Goal: Transaction & Acquisition: Purchase product/service

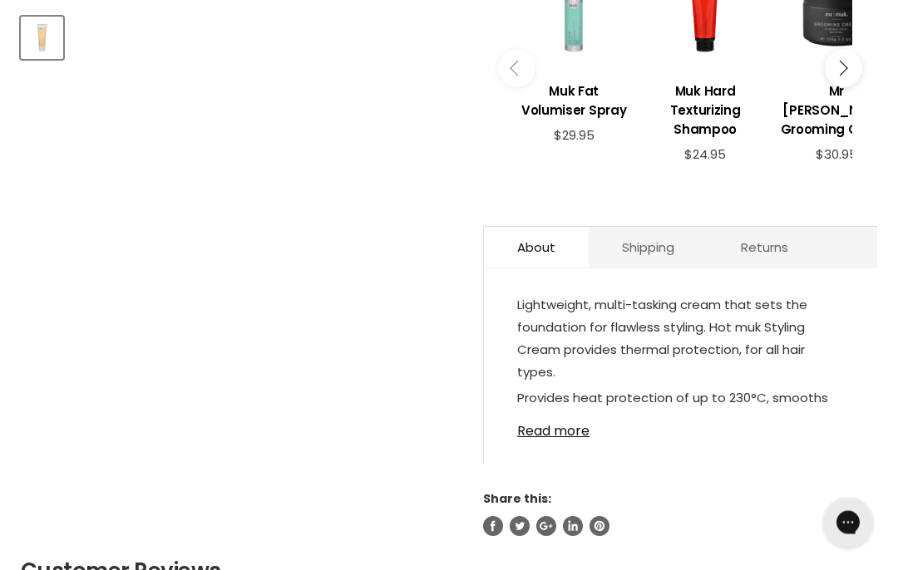
scroll to position [692, 0]
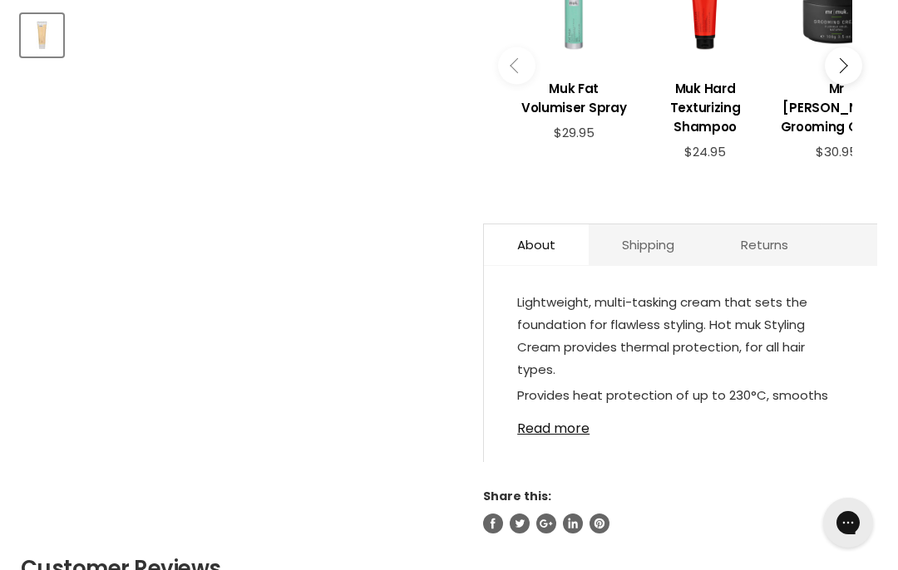
click at [562, 430] on link "Read more" at bounding box center [680, 423] width 327 height 25
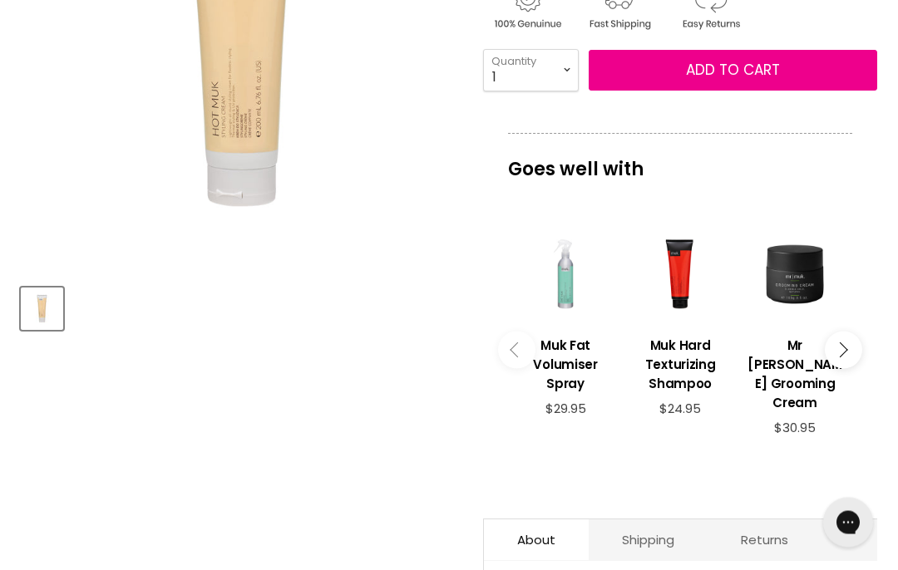
scroll to position [322, 0]
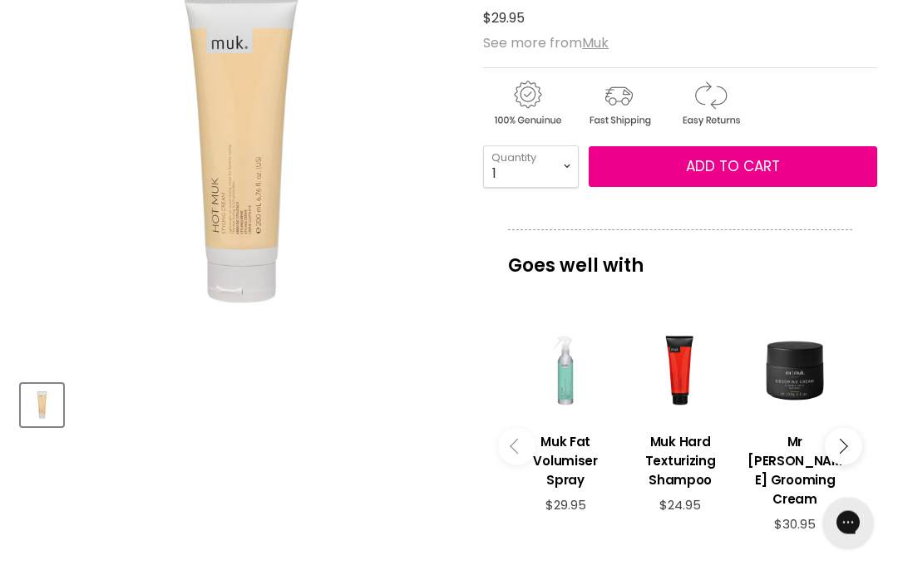
click at [677, 162] on button "Add to cart" at bounding box center [732, 168] width 288 height 42
click at [726, 165] on span "Add to cart" at bounding box center [733, 166] width 94 height 20
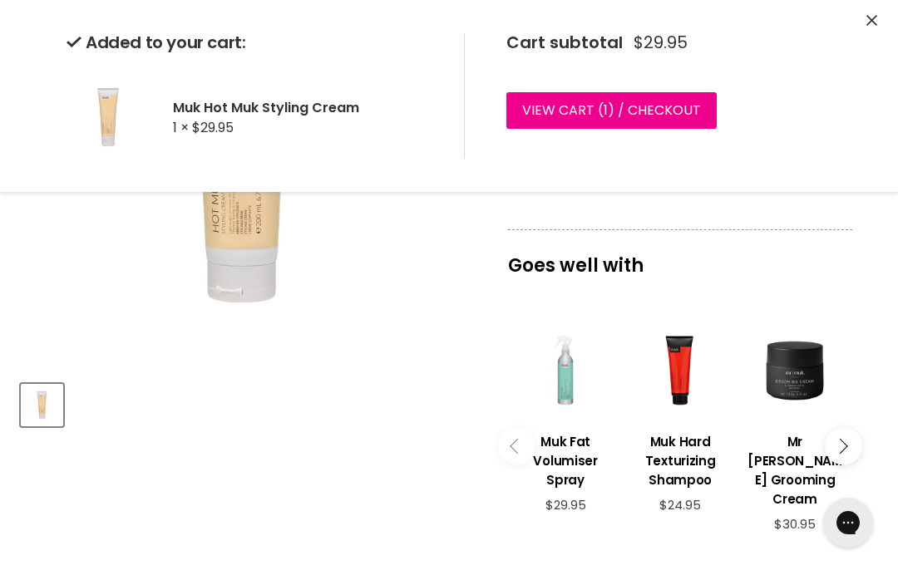
click at [868, 19] on icon "Close" at bounding box center [871, 20] width 11 height 11
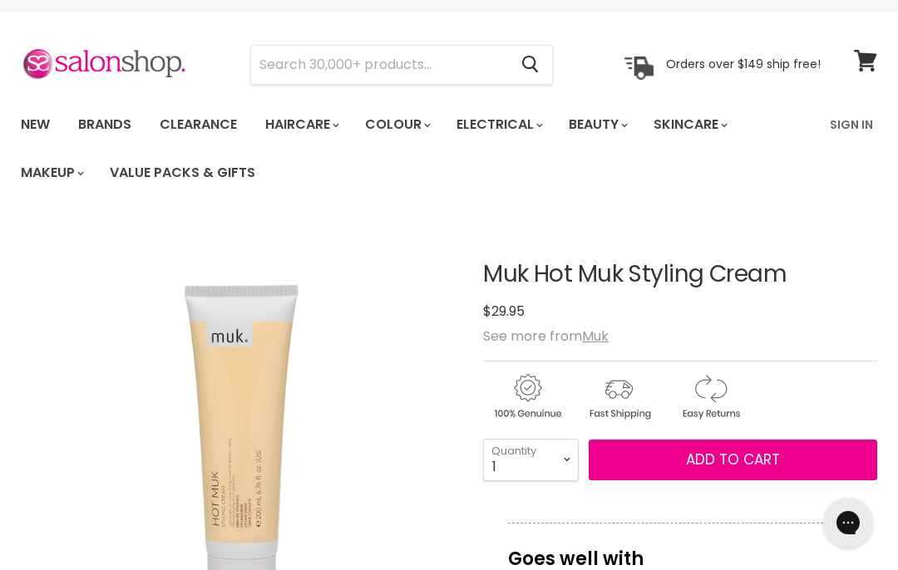
scroll to position [0, 0]
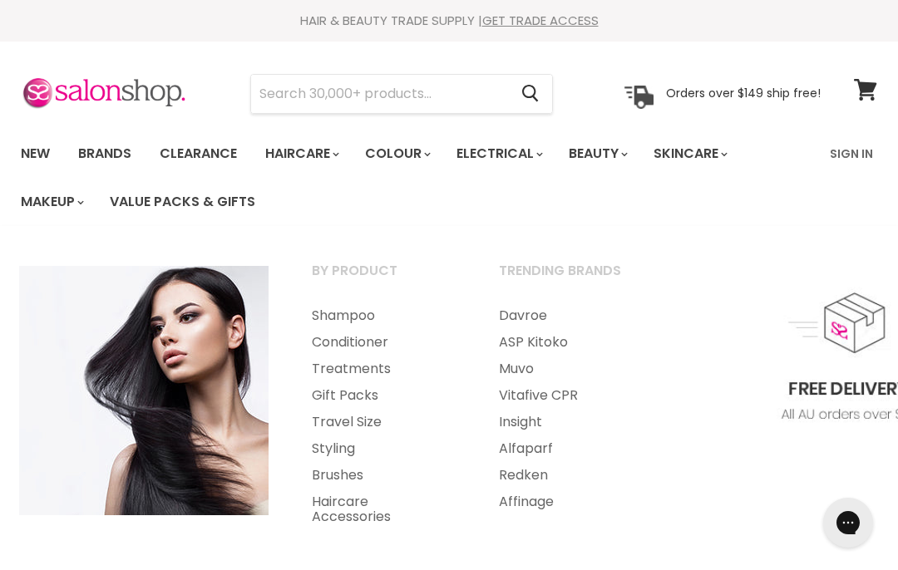
click at [330, 440] on link "Styling" at bounding box center [383, 448] width 184 height 27
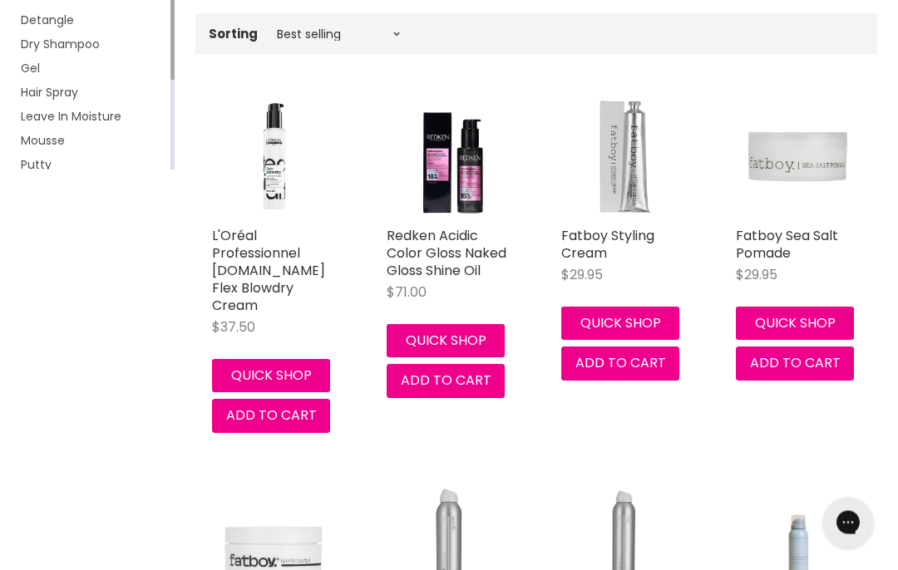
scroll to position [356, 0]
click at [604, 242] on link "Fatboy Styling Cream" at bounding box center [607, 244] width 93 height 37
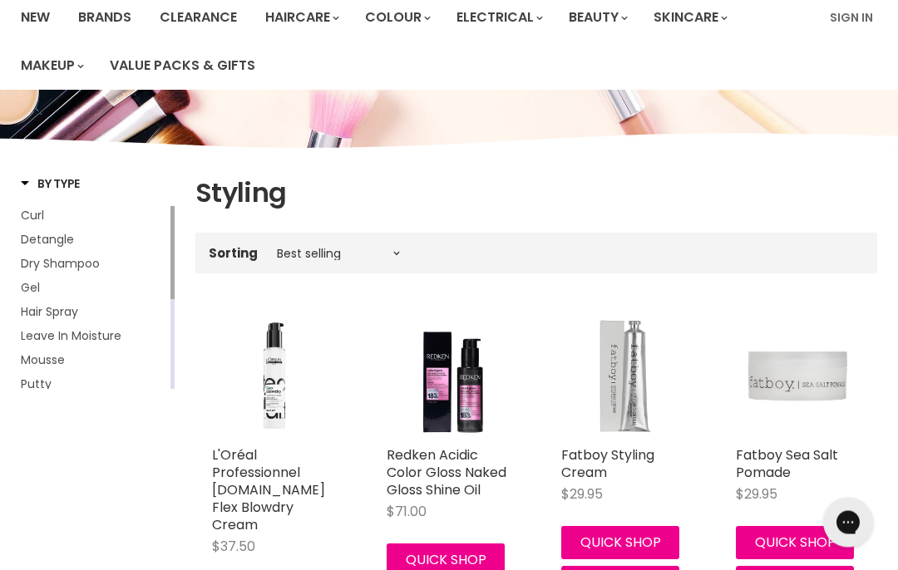
scroll to position [0, 0]
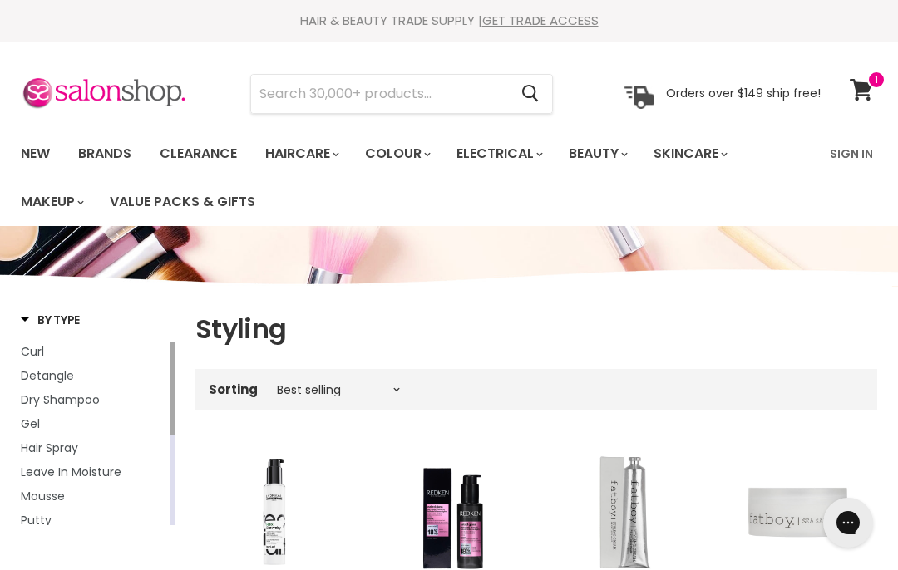
click at [301, 95] on input "Search" at bounding box center [379, 94] width 257 height 38
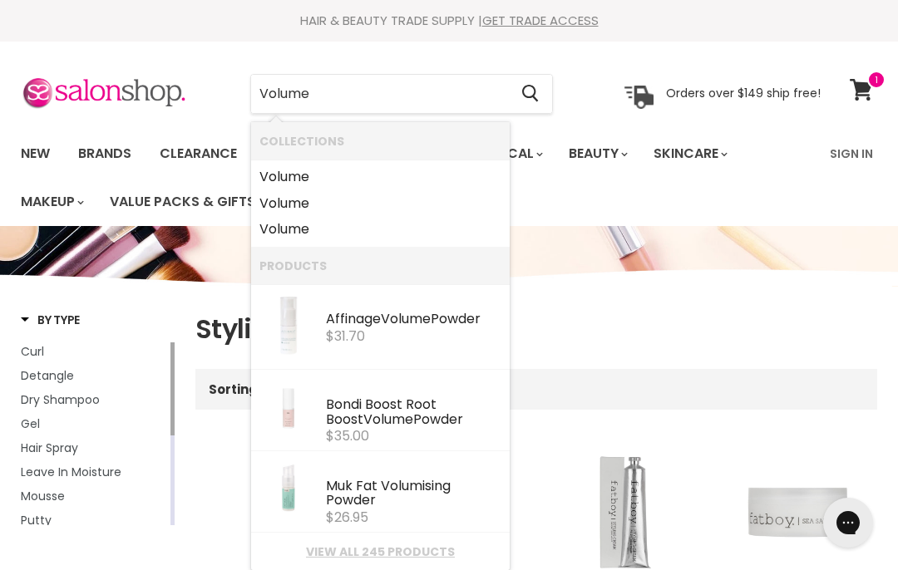
type input "Volume"
click at [529, 92] on icon "Search" at bounding box center [530, 93] width 17 height 17
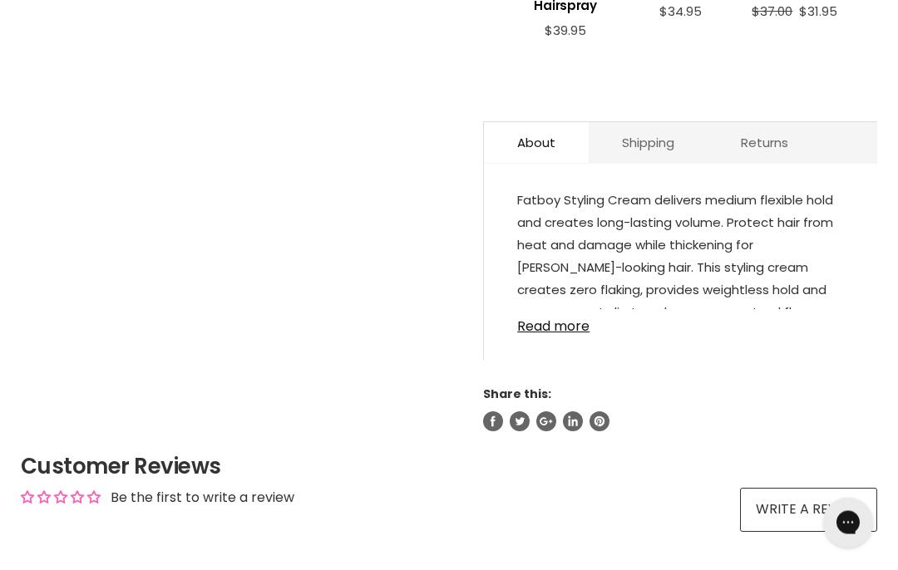
scroll to position [817, 0]
click at [557, 319] on link "Read more" at bounding box center [680, 320] width 327 height 25
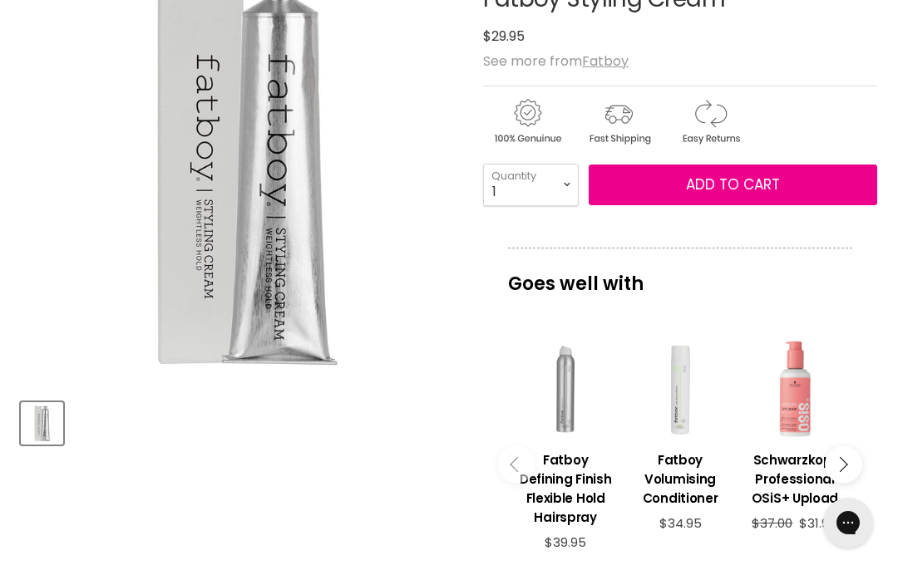
scroll to position [305, 0]
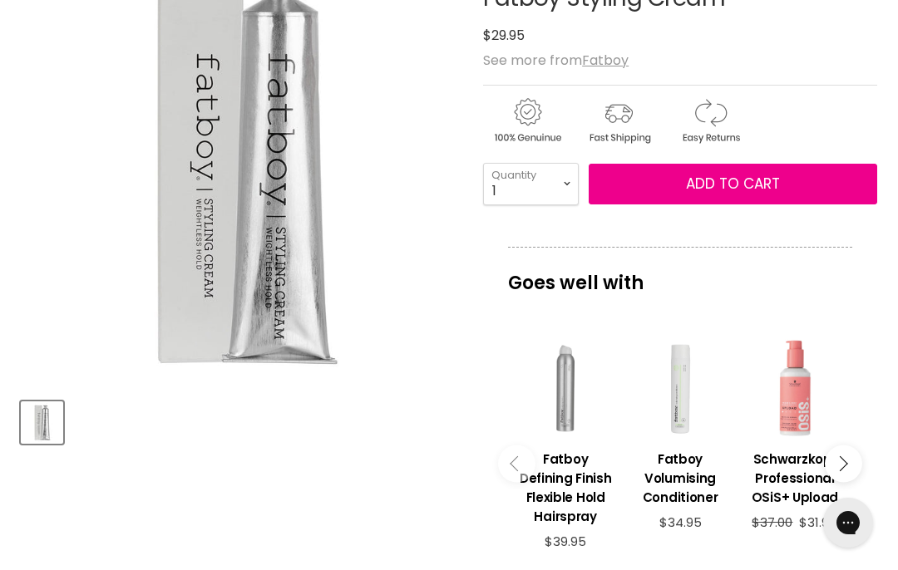
click at [650, 179] on button "Add to cart" at bounding box center [732, 185] width 288 height 42
click at [735, 188] on span "Add to cart" at bounding box center [733, 184] width 94 height 20
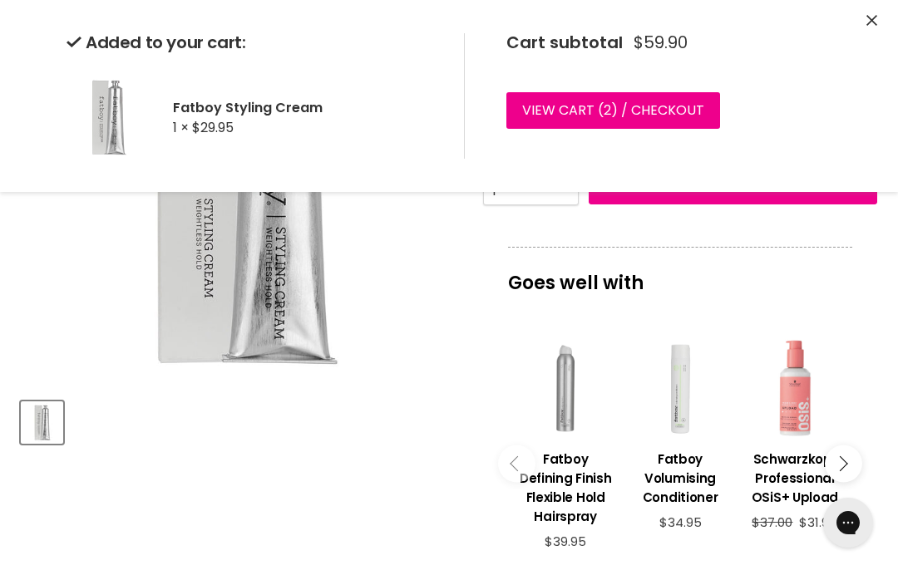
click at [874, 24] on icon "Close" at bounding box center [871, 20] width 11 height 11
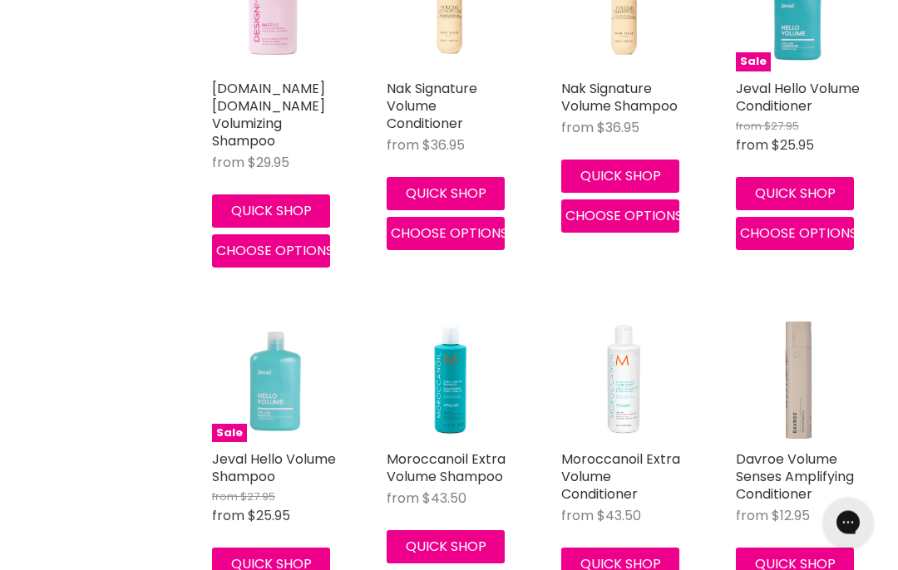
scroll to position [1608, 0]
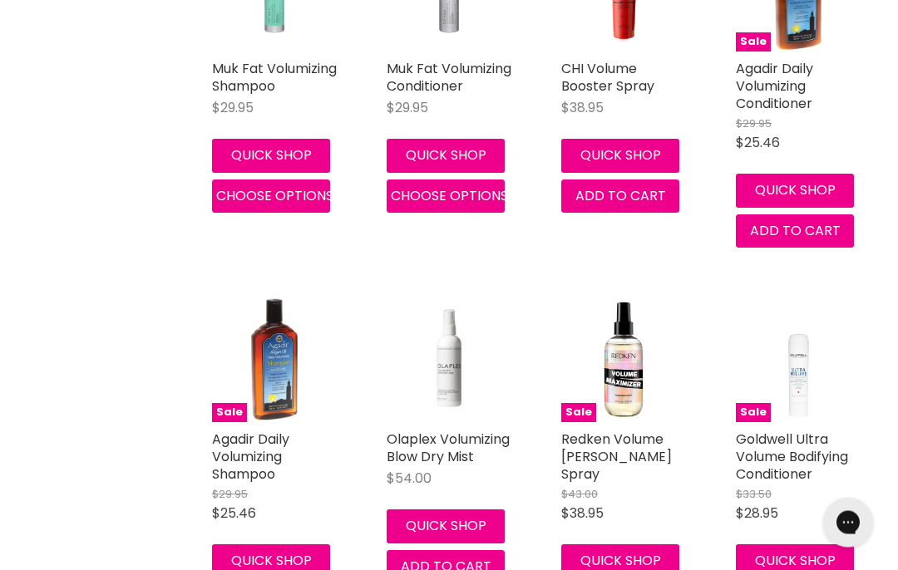
scroll to position [3094, 0]
click at [603, 430] on link "Redken Volume Maximizer Thickening Spray" at bounding box center [616, 457] width 111 height 54
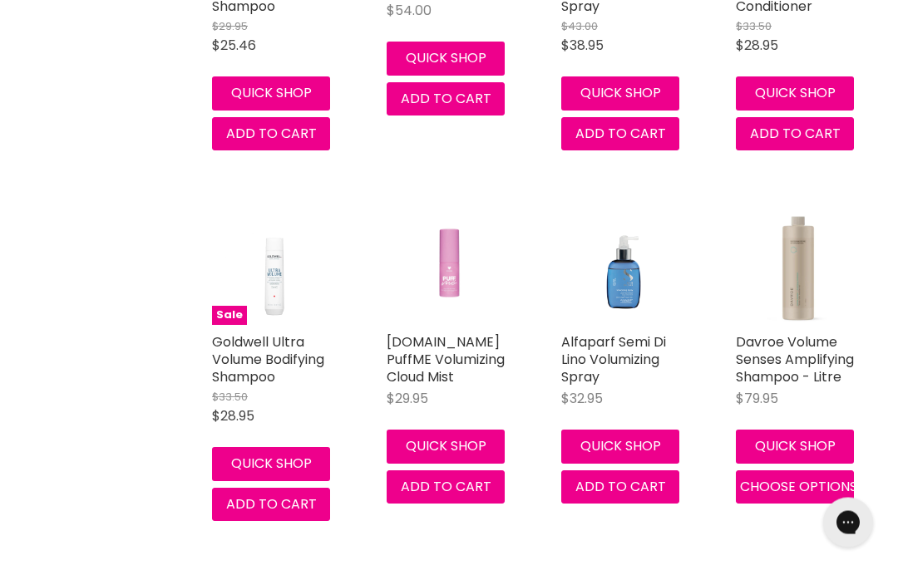
scroll to position [3562, 0]
click at [616, 332] on link "Alfaparf Semi Di Lino Volumizing Spray" at bounding box center [613, 359] width 105 height 54
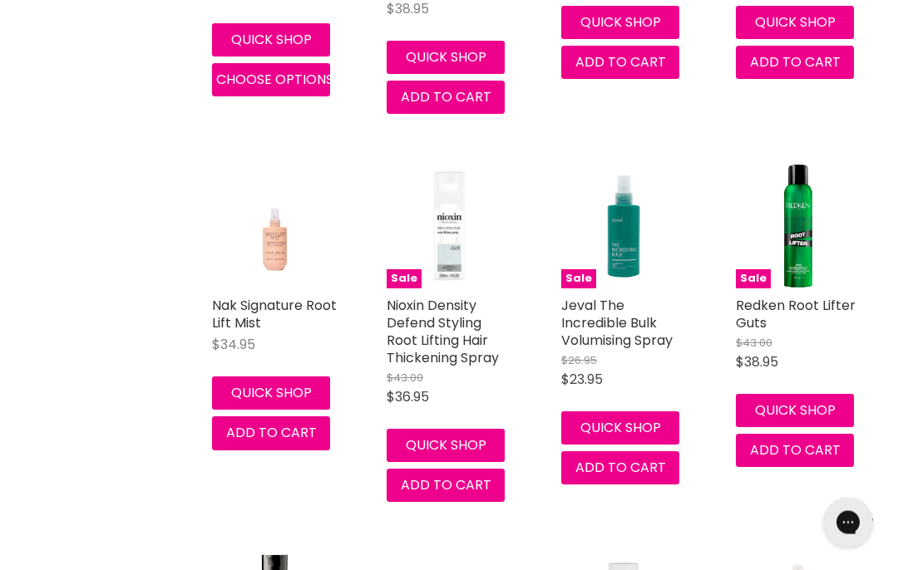
scroll to position [4340, 0]
click at [249, 296] on link "Nak Signature Root Lift Mist" at bounding box center [274, 314] width 125 height 37
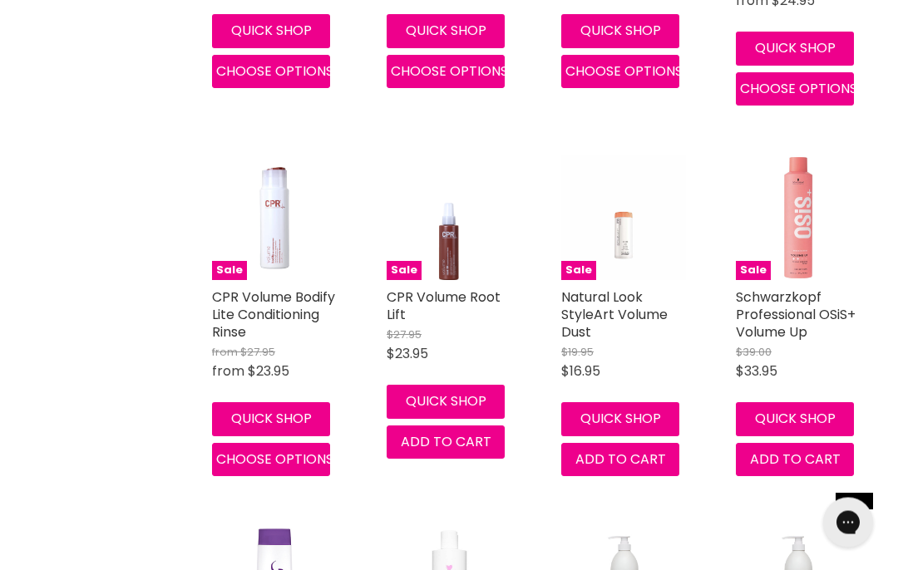
scroll to position [6219, 0]
click at [759, 288] on link "Schwarzkopf Professional OSiS+ Volume Up" at bounding box center [795, 315] width 120 height 54
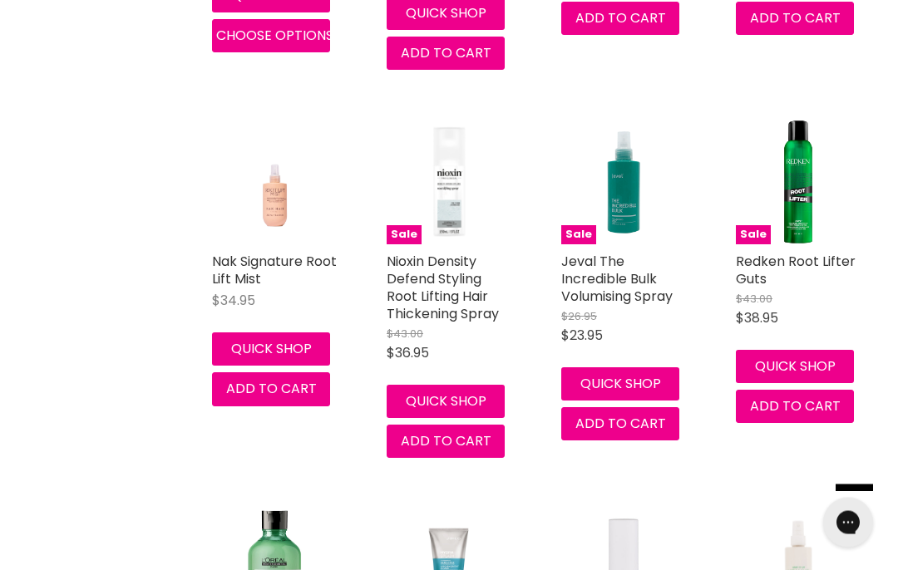
scroll to position [4384, 0]
click at [792, 252] on link "Redken Root Lifter Guts" at bounding box center [795, 270] width 120 height 37
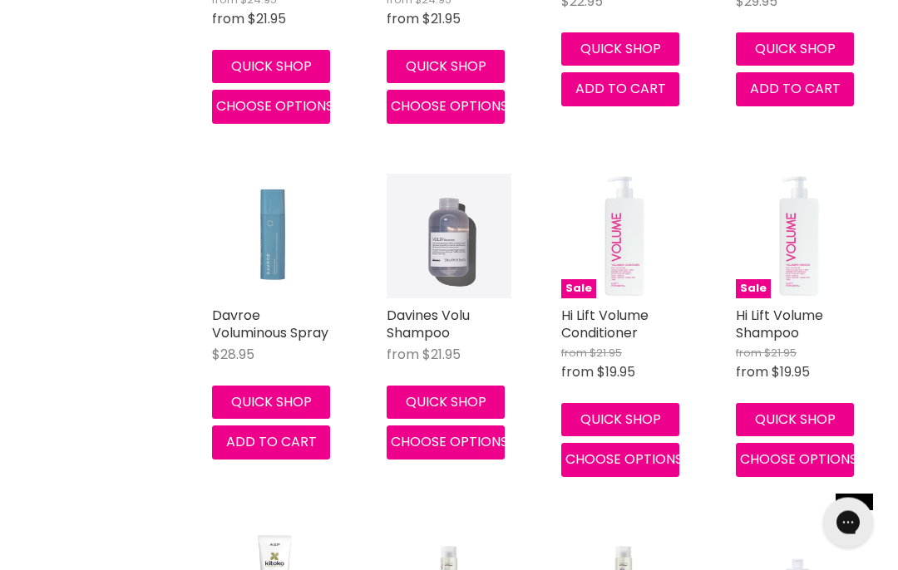
scroll to position [5460, 0]
click at [268, 306] on link "Davroe Voluminous Spray" at bounding box center [270, 324] width 116 height 37
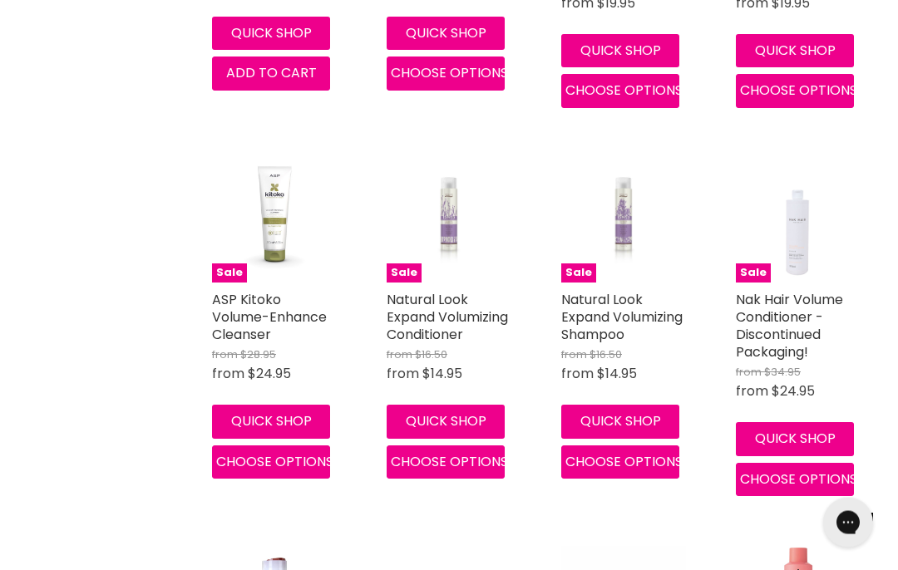
scroll to position [5829, 0]
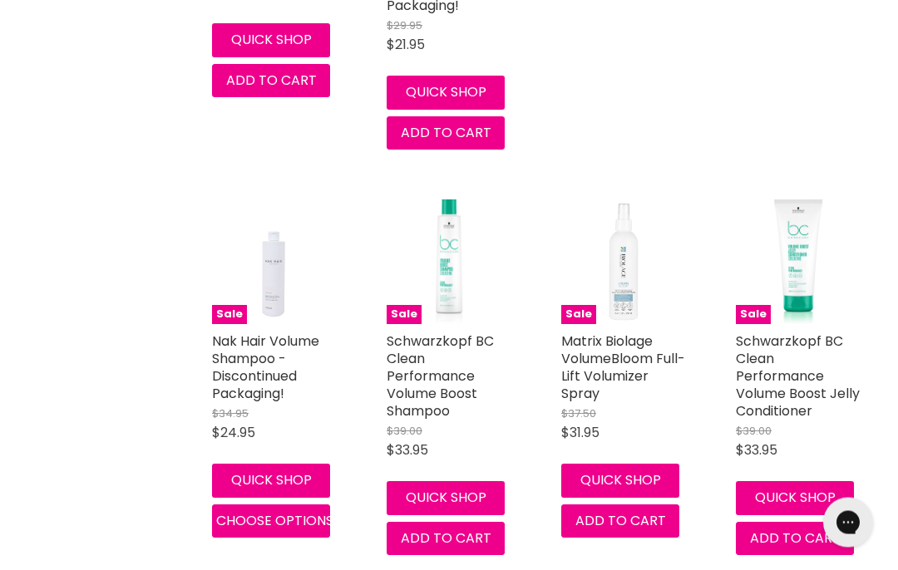
scroll to position [6952, 0]
click at [607, 332] on link "Matrix Biolage VolumeBloom Full-Lift Volumizer Spray" at bounding box center [623, 367] width 124 height 71
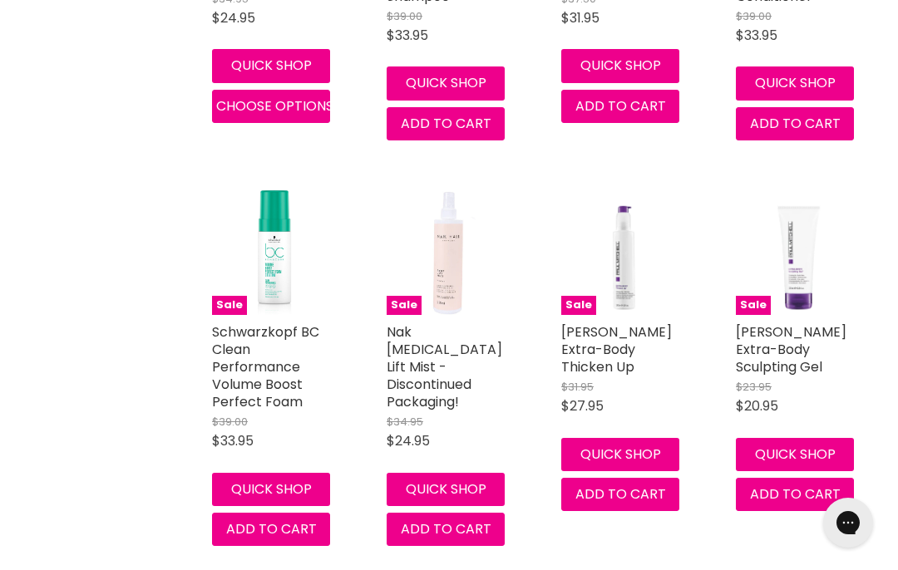
scroll to position [7379, 0]
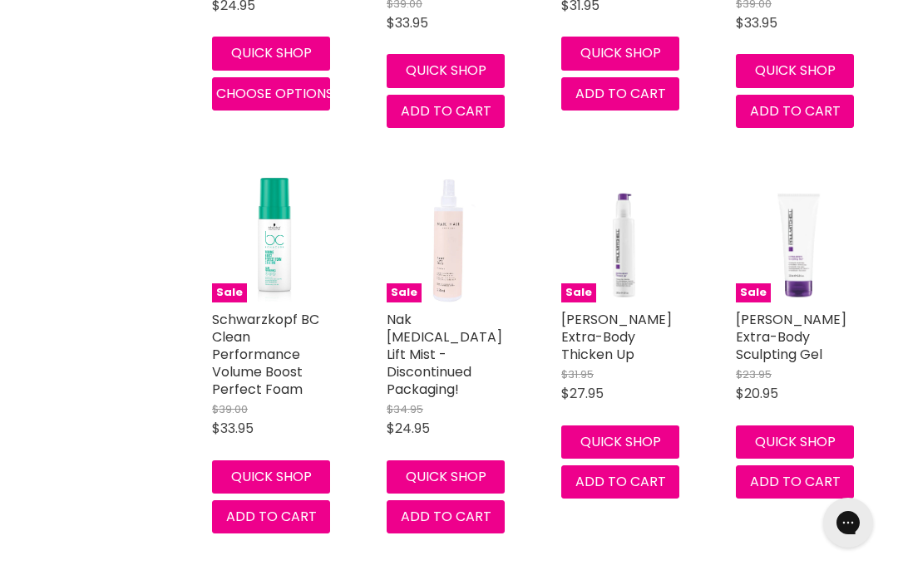
click at [423, 310] on link "Nak [MEDICAL_DATA] Lift Mist - Discontinued Packaging!" at bounding box center [444, 354] width 116 height 89
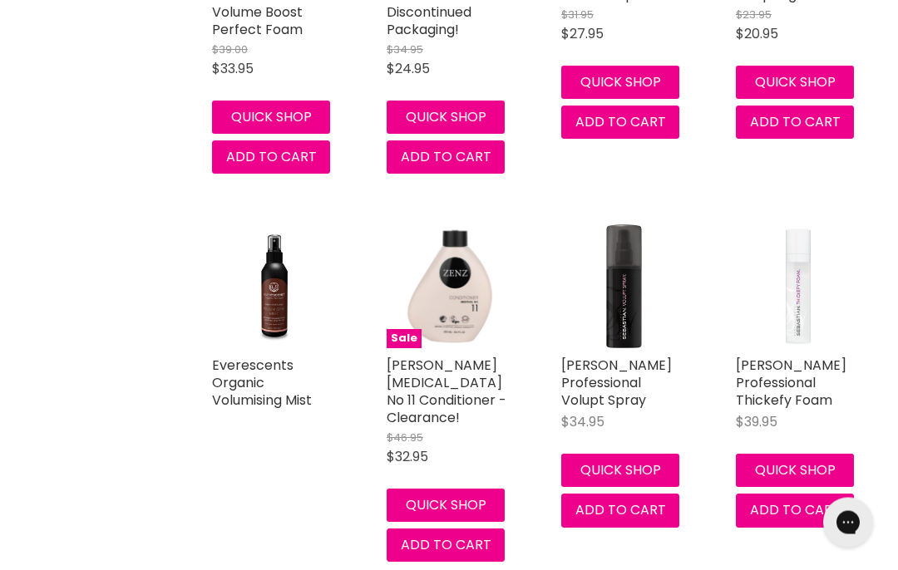
scroll to position [7739, 0]
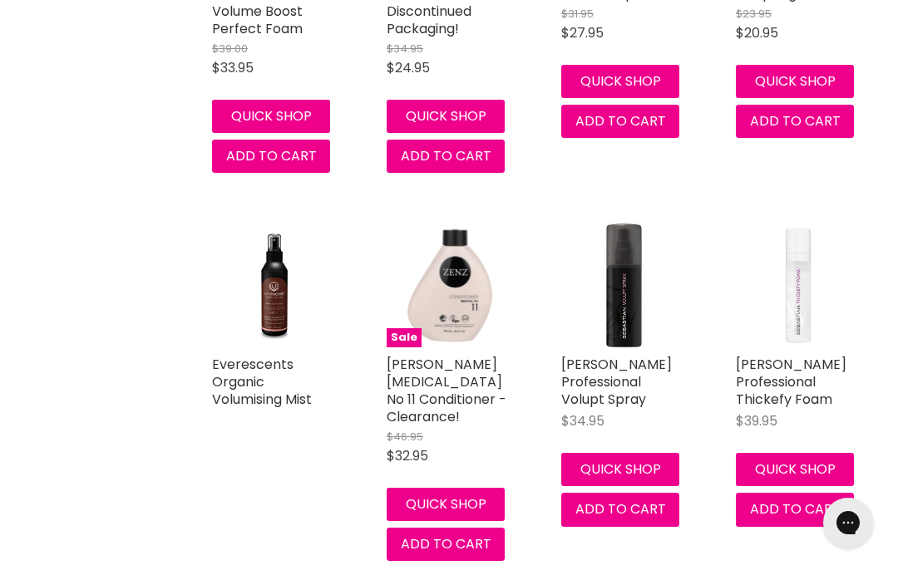
click at [609, 355] on link "Sebastian Professional Volupt Spray" at bounding box center [616, 382] width 111 height 54
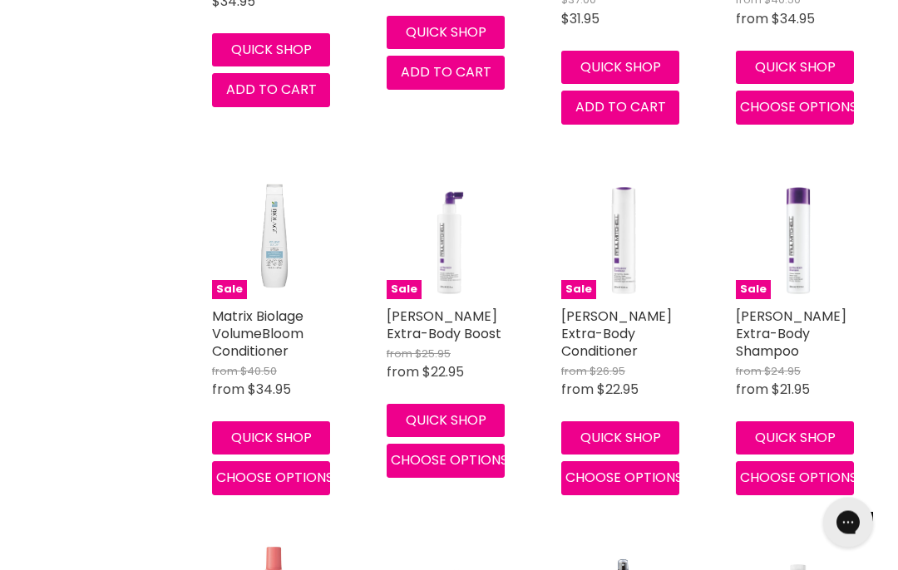
scroll to position [8547, 0]
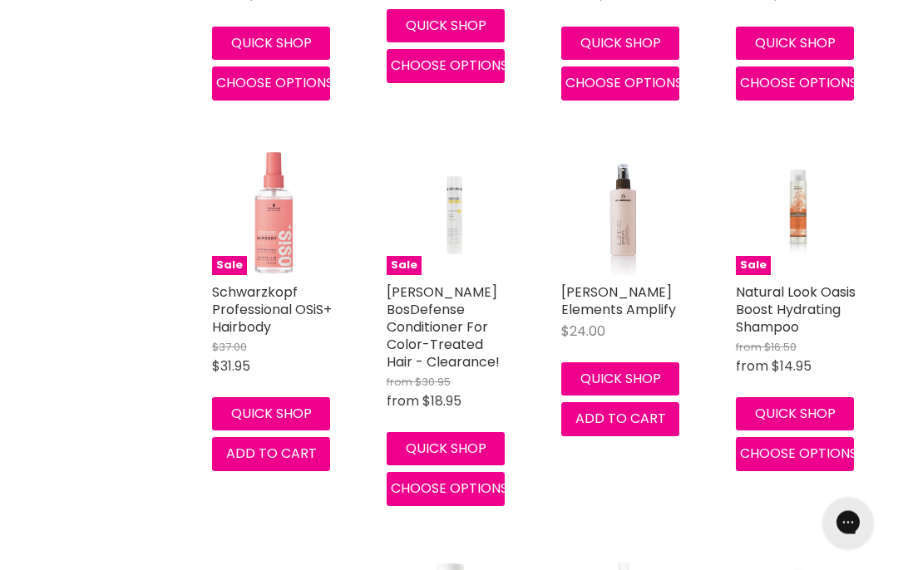
scroll to position [8942, 0]
click at [260, 283] on link "Schwarzkopf Professional OSiS+ Hairbody" at bounding box center [272, 310] width 120 height 54
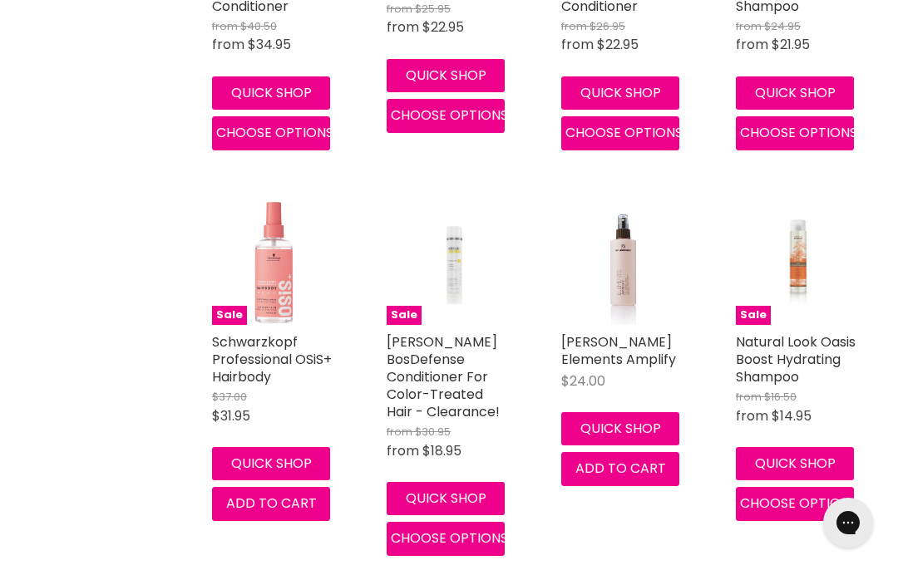
click at [596, 332] on link "De Lorenzo Elements Amplify" at bounding box center [618, 350] width 115 height 37
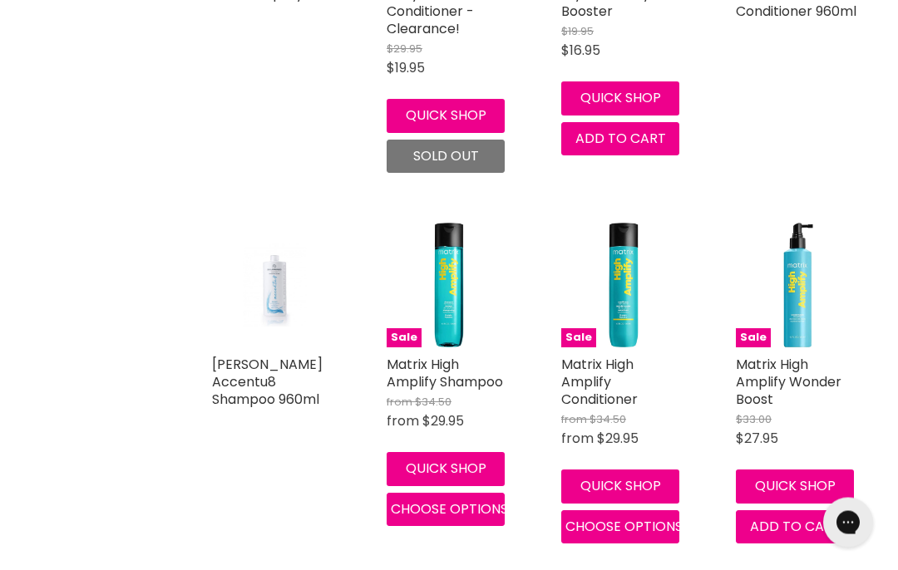
scroll to position [10019, 0]
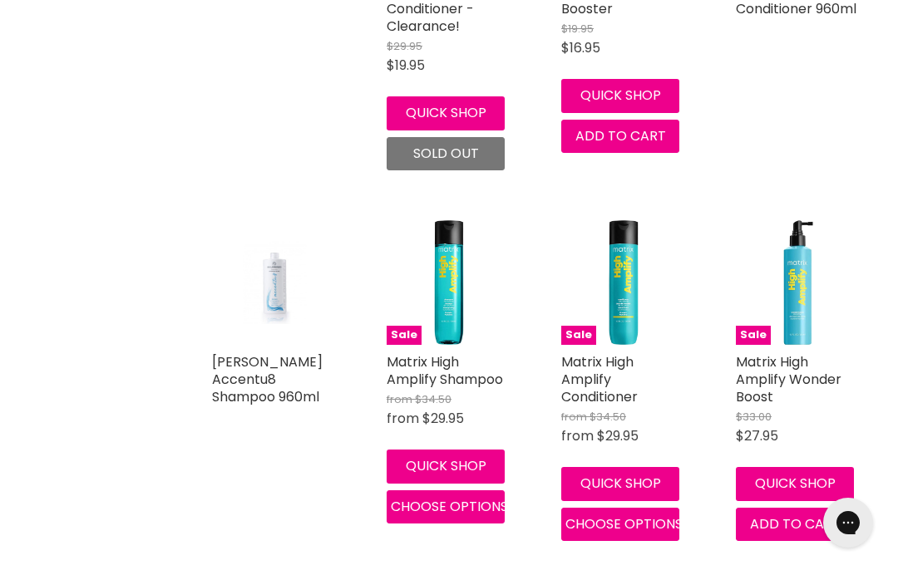
click at [761, 352] on link "Matrix High Amplify Wonder Boost" at bounding box center [788, 379] width 106 height 54
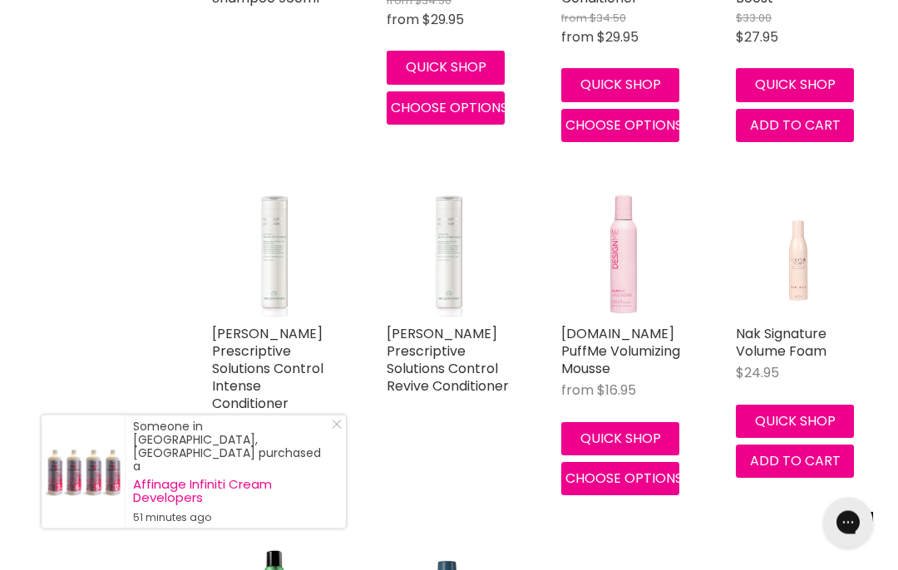
scroll to position [10418, 0]
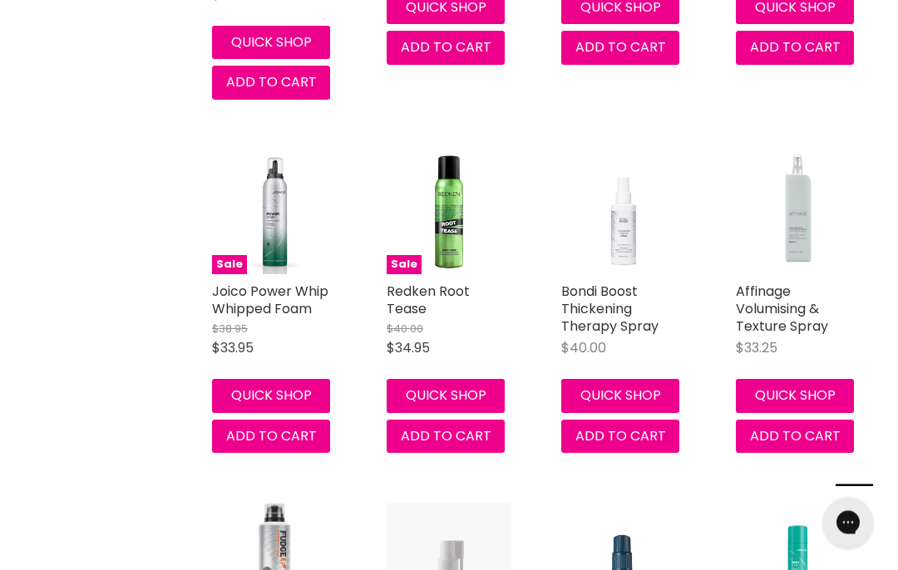
scroll to position [11928, 0]
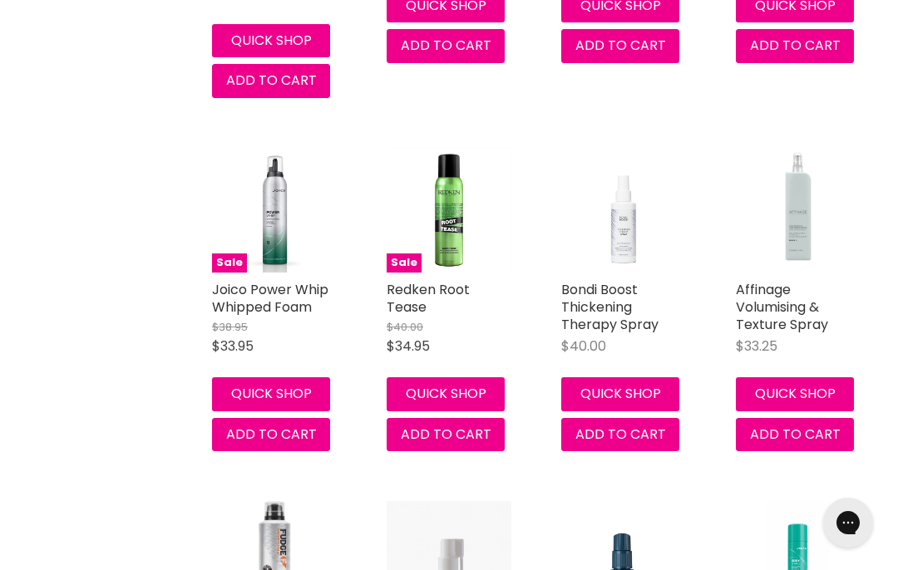
click at [422, 280] on link "Redken Root Tease" at bounding box center [427, 298] width 83 height 37
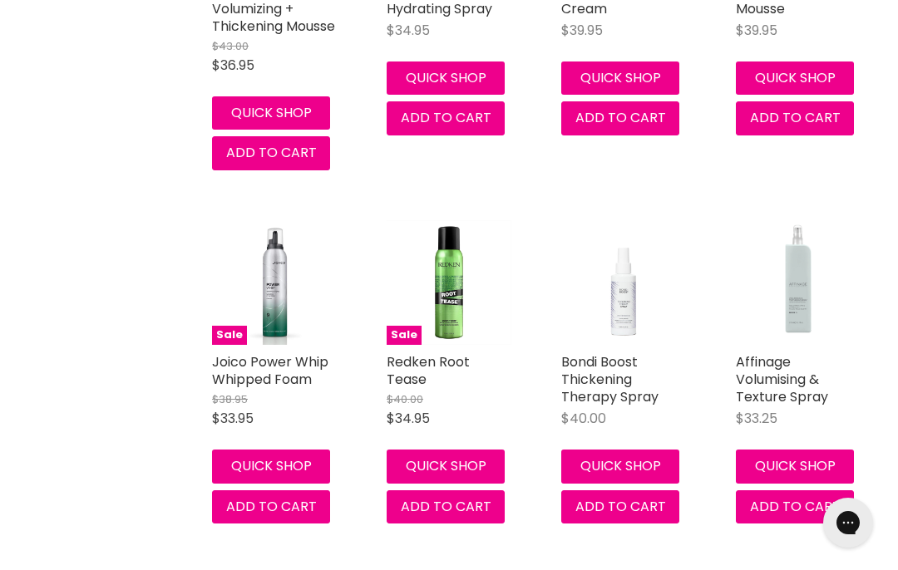
click at [598, 352] on link "Bondi Boost Thickening Therapy Spray" at bounding box center [609, 379] width 97 height 54
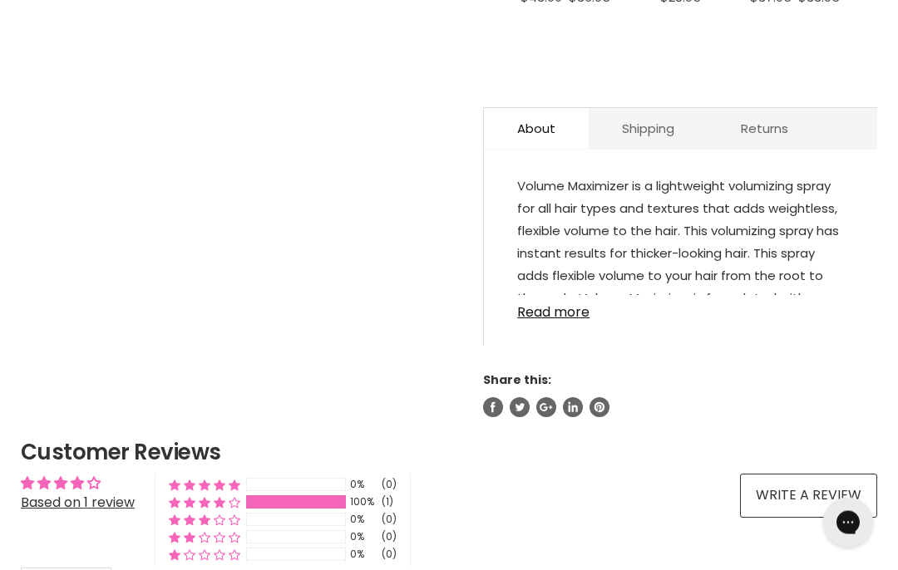
scroll to position [876, 0]
click at [551, 318] on link "Read more" at bounding box center [680, 306] width 327 height 25
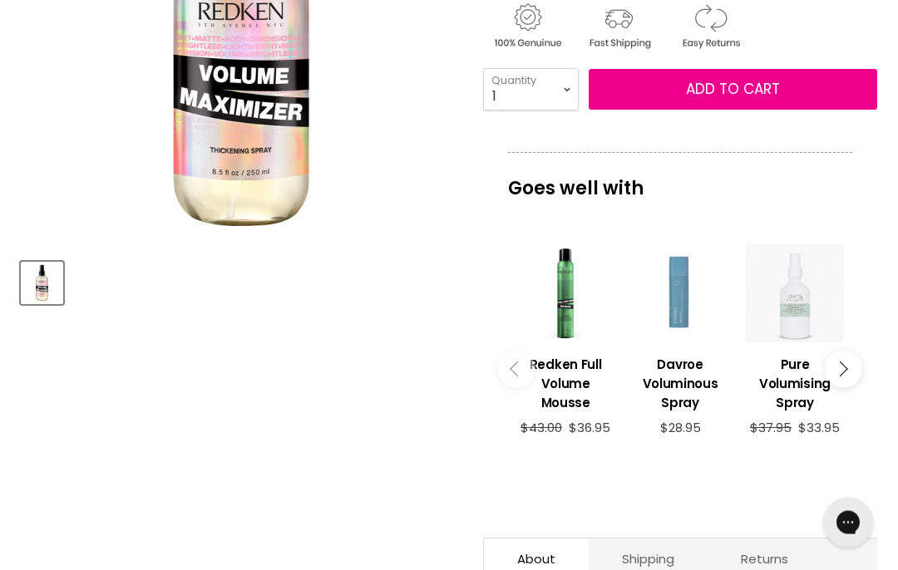
scroll to position [379, 0]
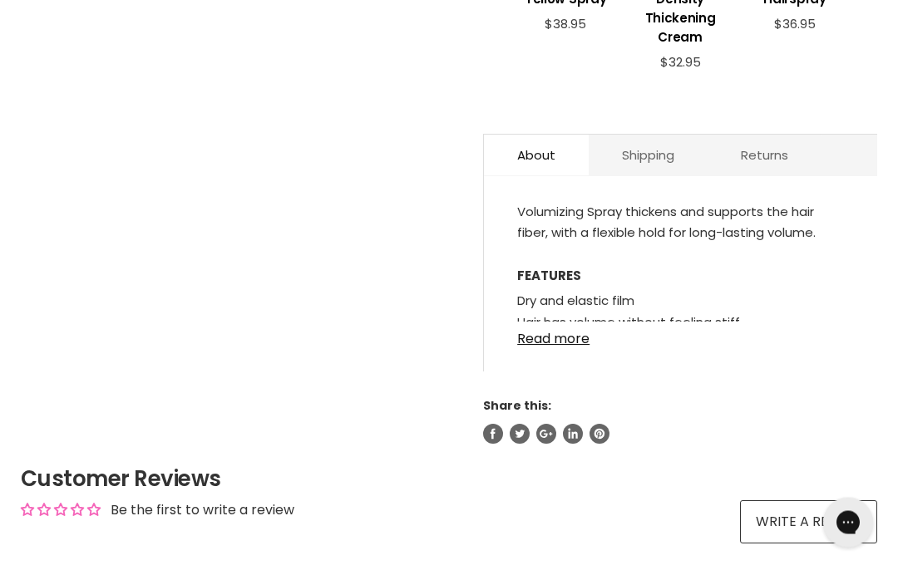
scroll to position [829, 0]
click at [551, 347] on link "Read more" at bounding box center [680, 334] width 327 height 25
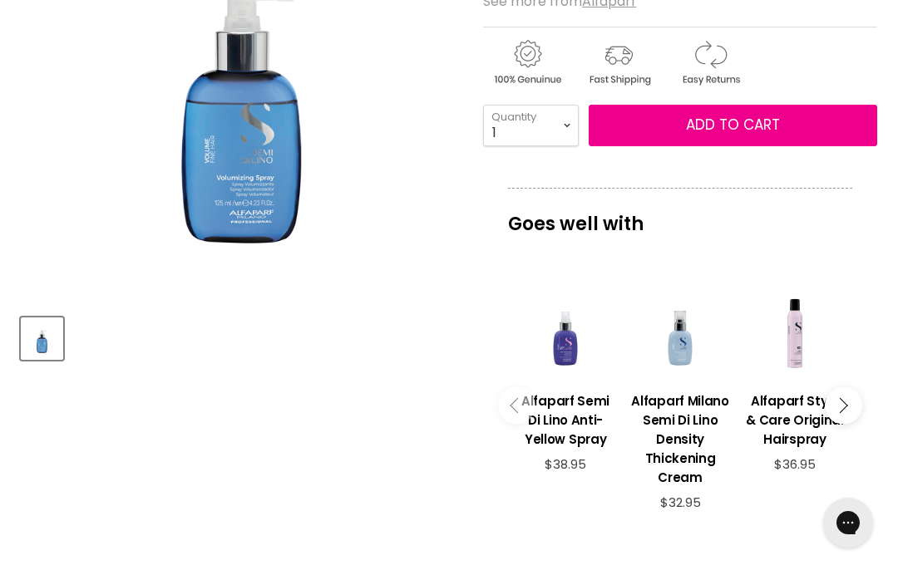
scroll to position [390, 0]
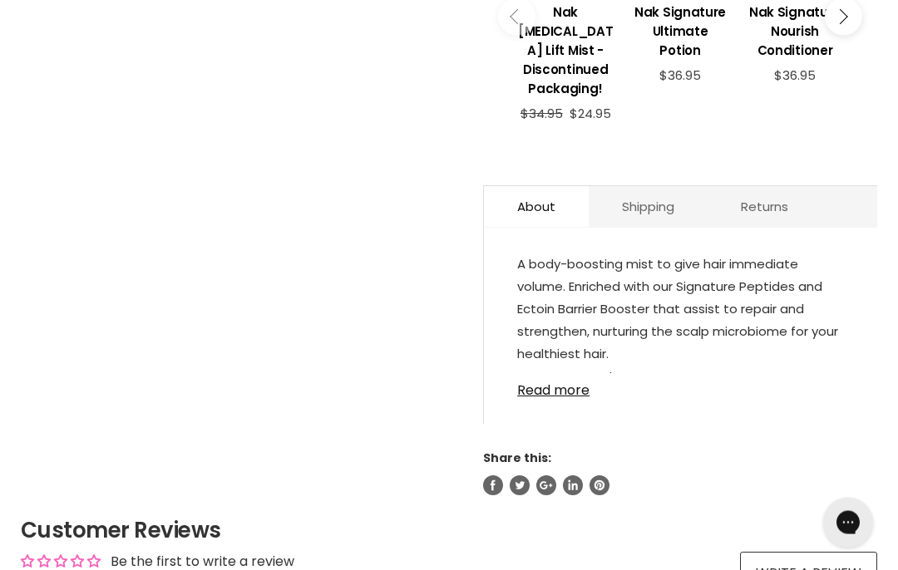
scroll to position [752, 0]
click at [548, 376] on link "Read more" at bounding box center [680, 385] width 327 height 25
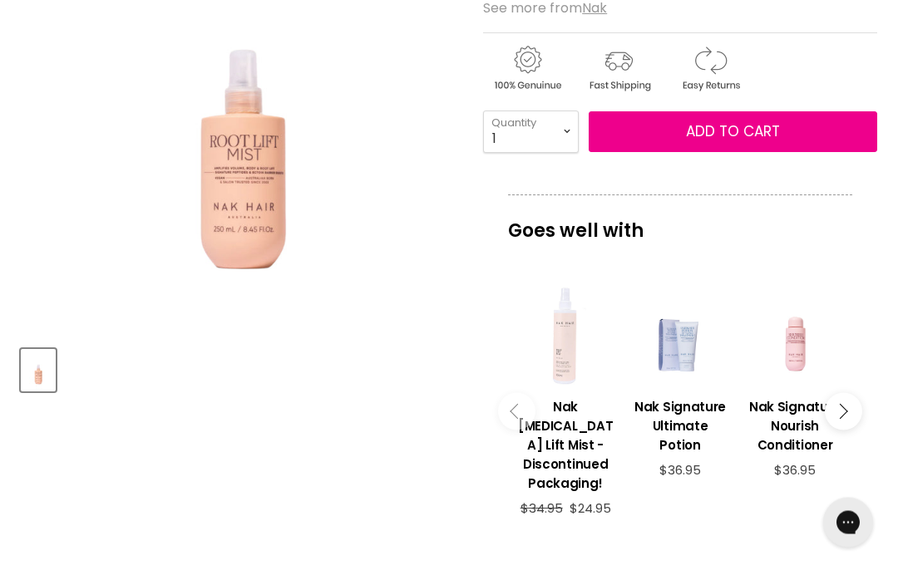
scroll to position [357, 0]
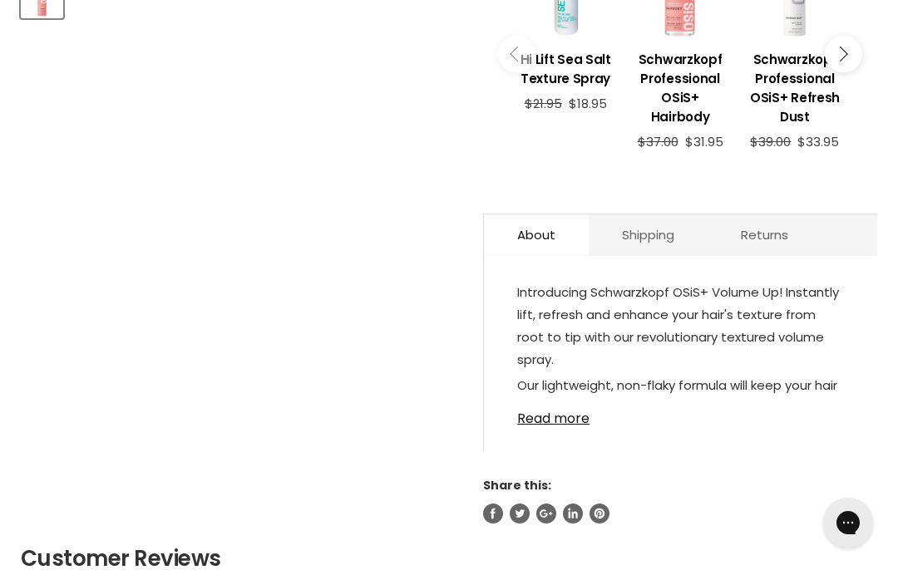
scroll to position [789, 0]
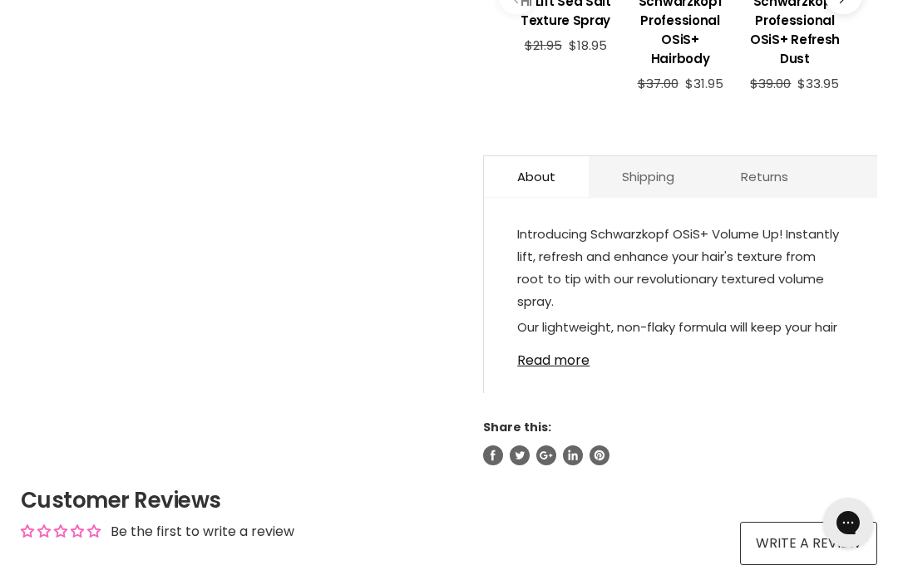
click at [549, 363] on link "Read more" at bounding box center [680, 355] width 327 height 25
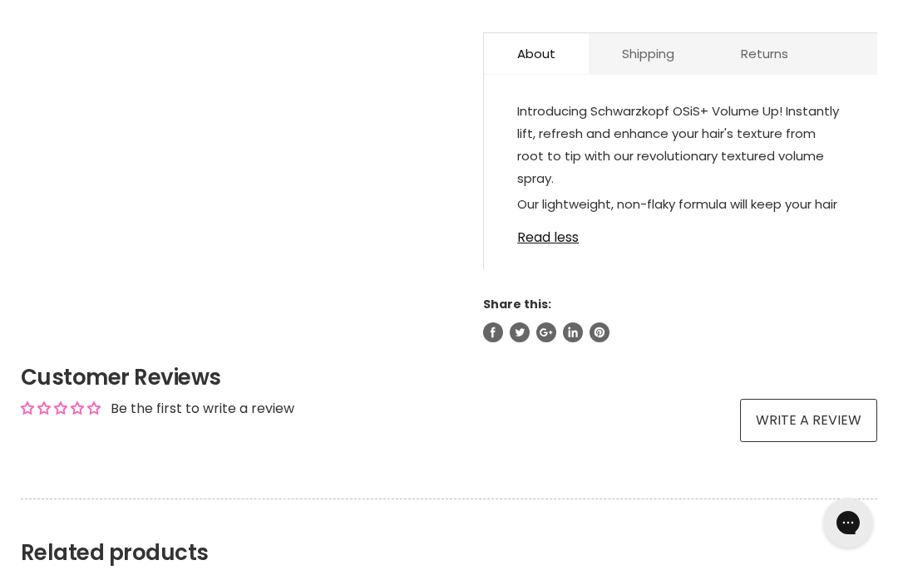
scroll to position [912, 0]
click at [552, 242] on link "Read less" at bounding box center [680, 231] width 327 height 25
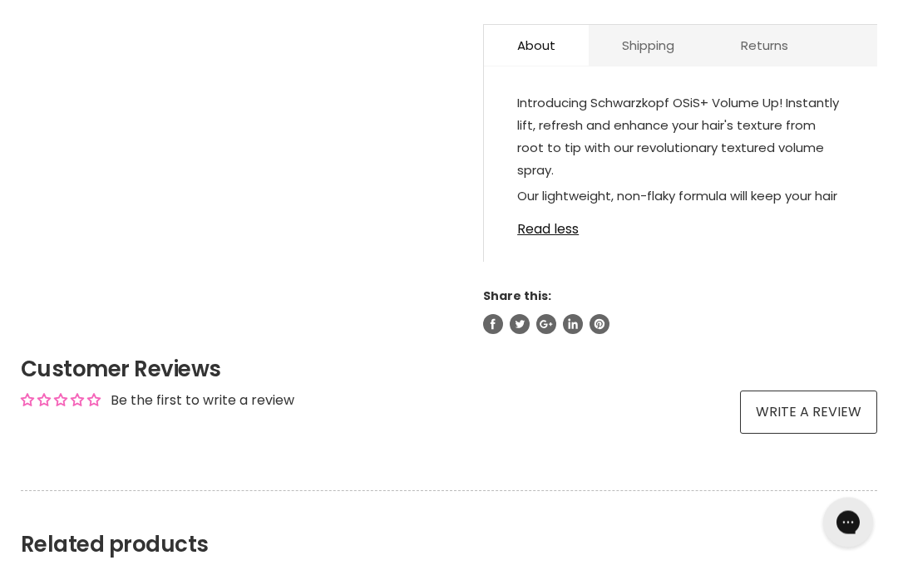
scroll to position [920, 0]
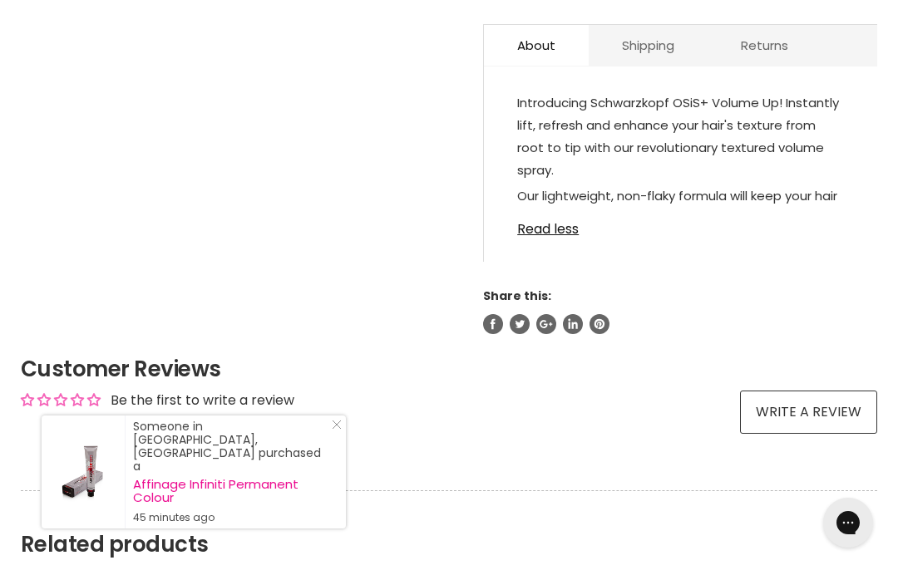
click at [535, 237] on link "Read less" at bounding box center [680, 224] width 327 height 25
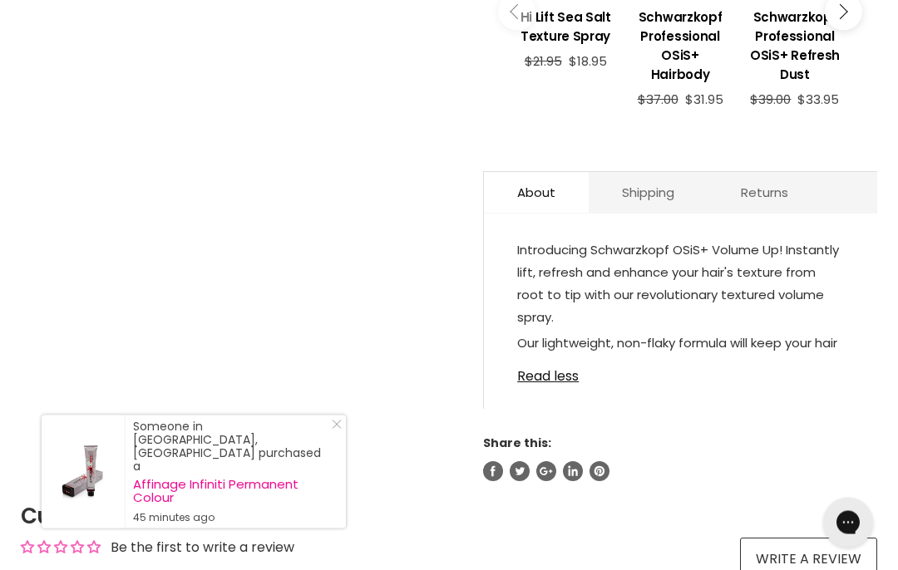
scroll to position [773, 0]
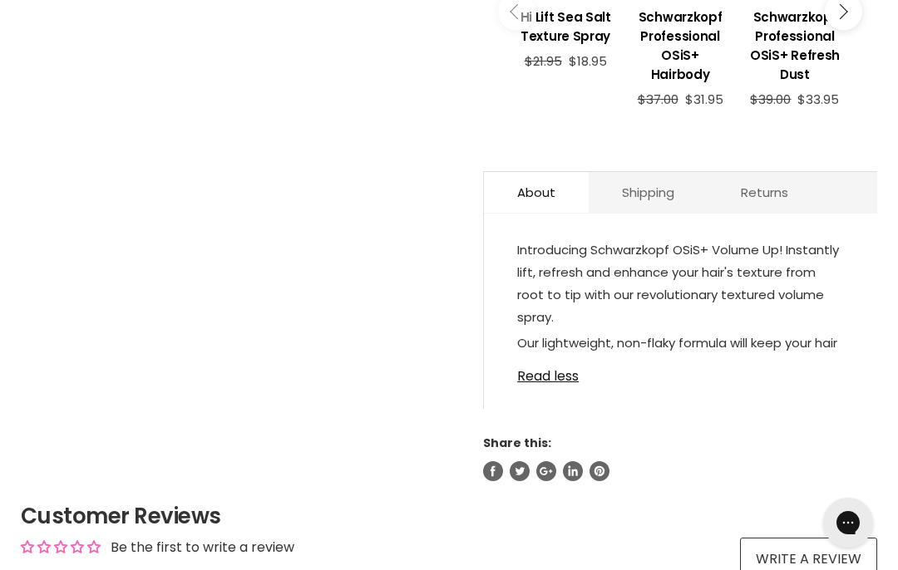
click at [642, 194] on link "Shipping" at bounding box center [647, 192] width 119 height 41
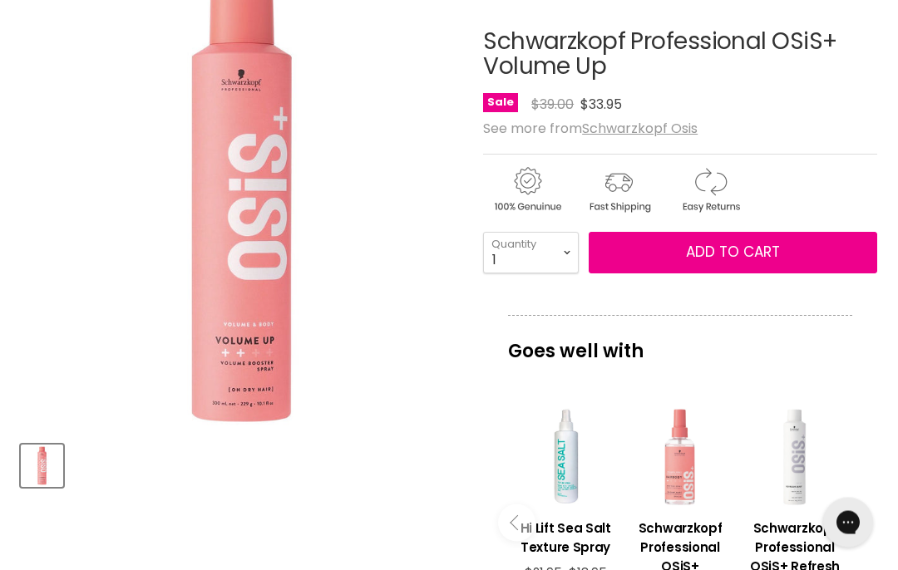
scroll to position [262, 0]
click at [722, 239] on button "Add to cart" at bounding box center [732, 253] width 288 height 42
click at [677, 266] on button "Add to cart" at bounding box center [732, 253] width 288 height 42
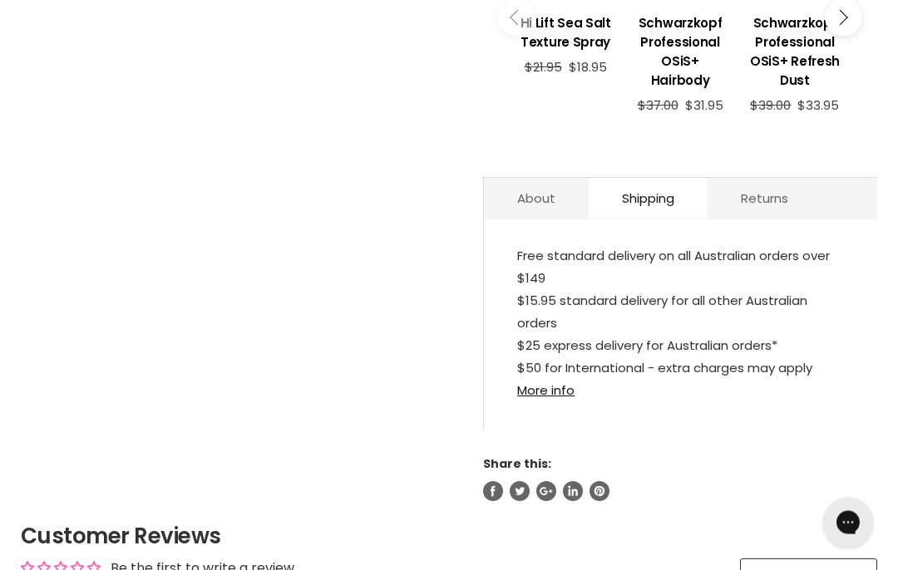
scroll to position [767, 0]
click at [521, 202] on link "About" at bounding box center [536, 198] width 105 height 41
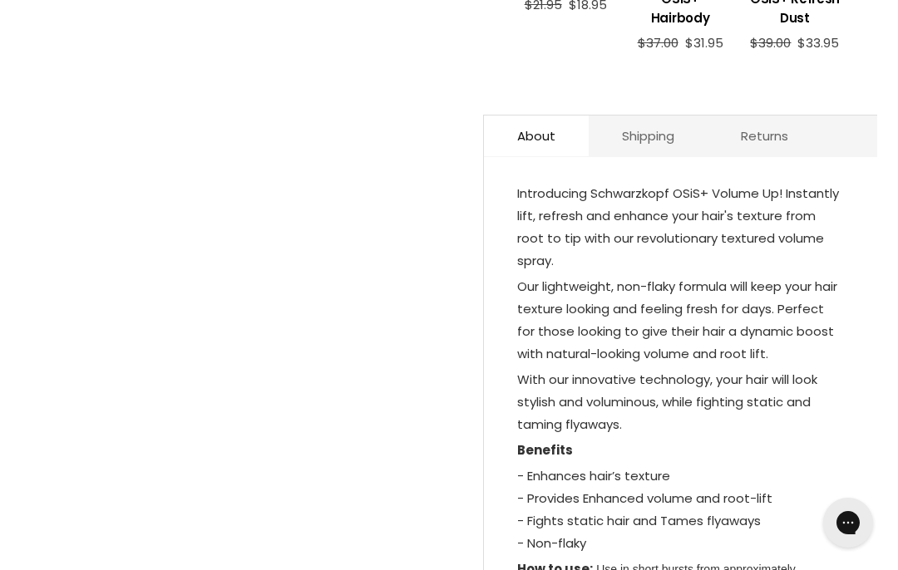
scroll to position [737, 0]
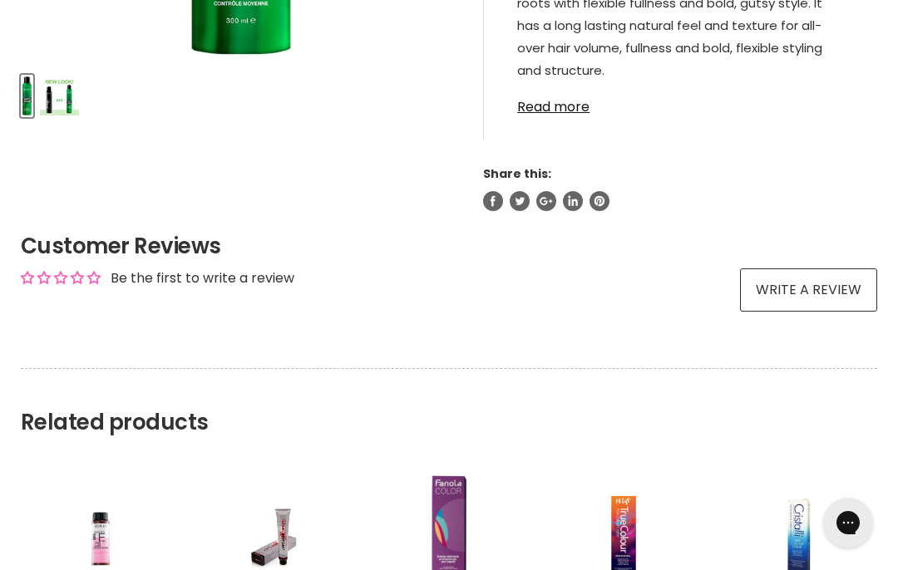
scroll to position [715, 0]
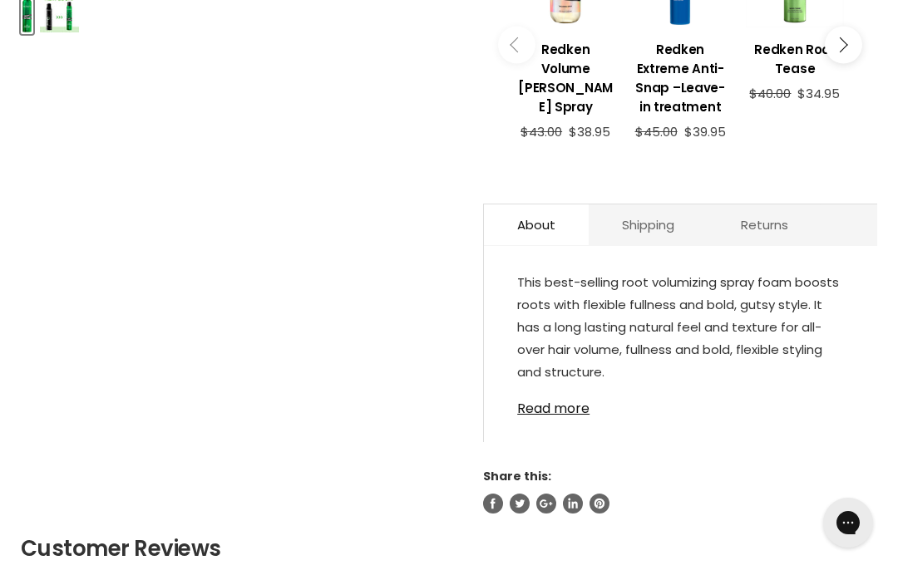
click at [543, 412] on link "Read more" at bounding box center [680, 403] width 327 height 25
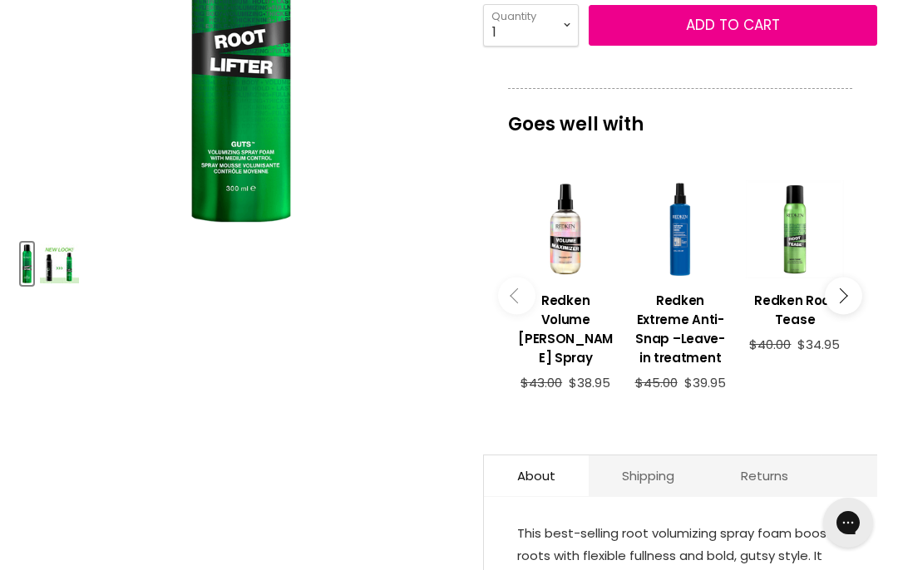
scroll to position [463, 0]
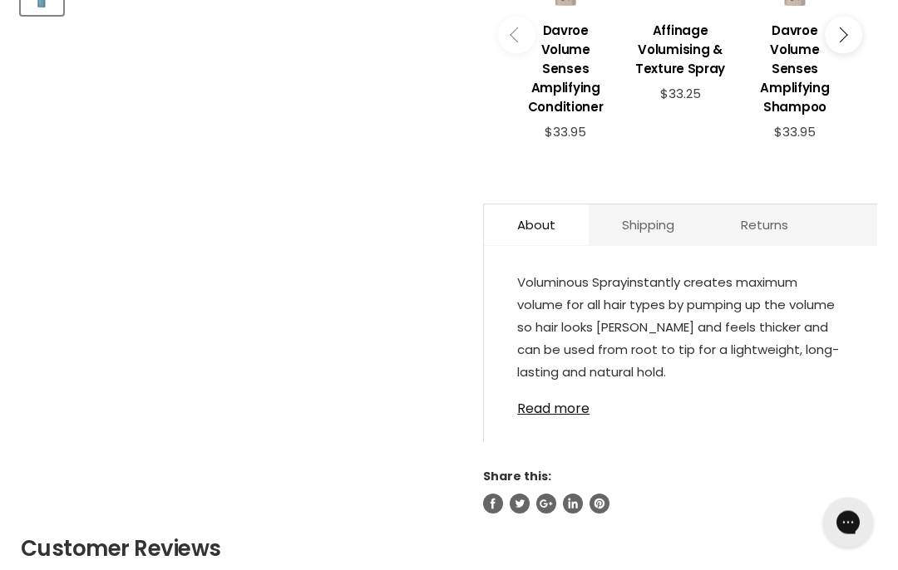
scroll to position [734, 0]
click at [545, 416] on link "Read more" at bounding box center [680, 403] width 327 height 25
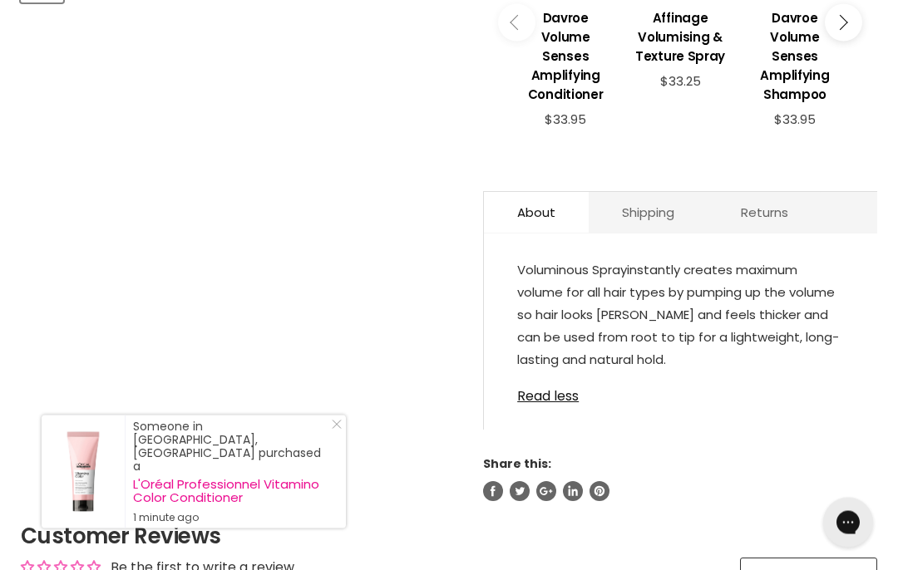
scroll to position [648, 0]
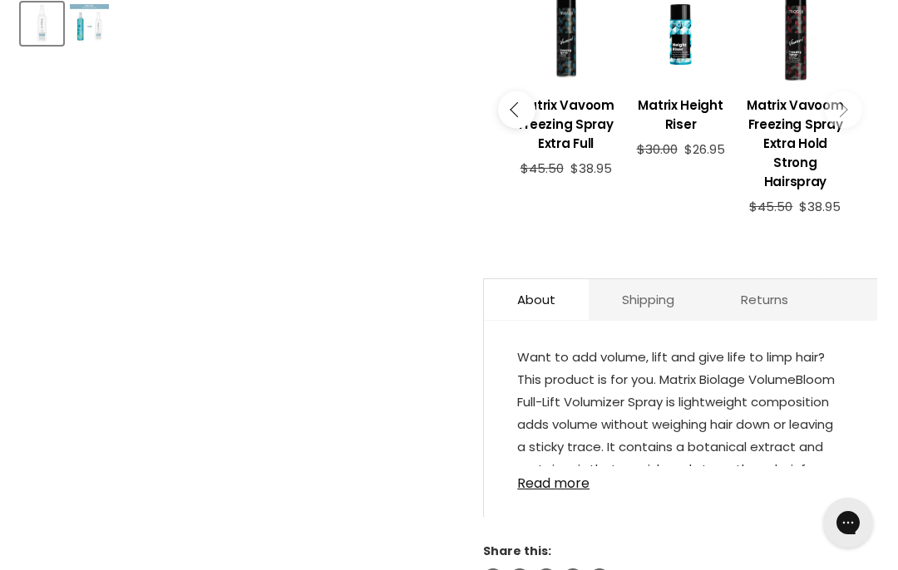
scroll to position [846, 0]
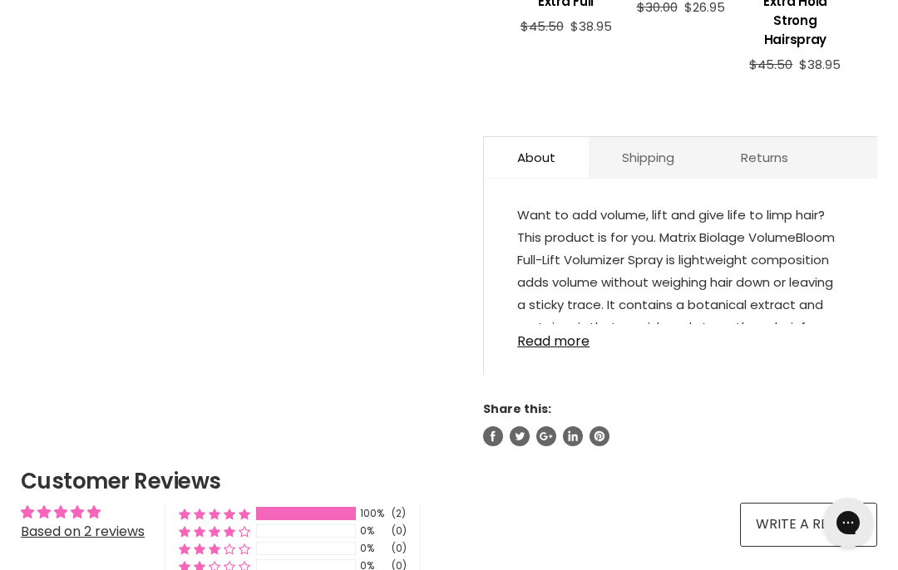
click at [546, 347] on link "Read more" at bounding box center [680, 336] width 327 height 25
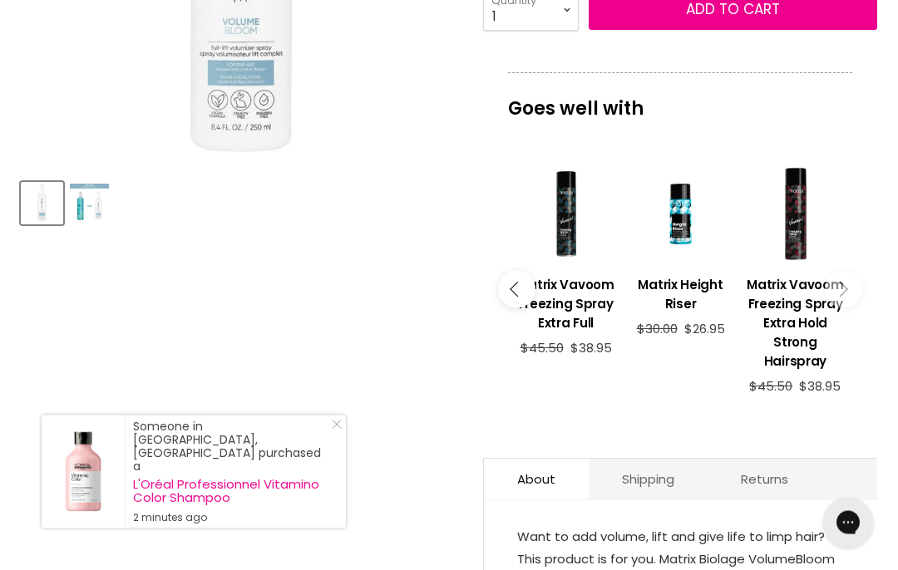
scroll to position [450, 0]
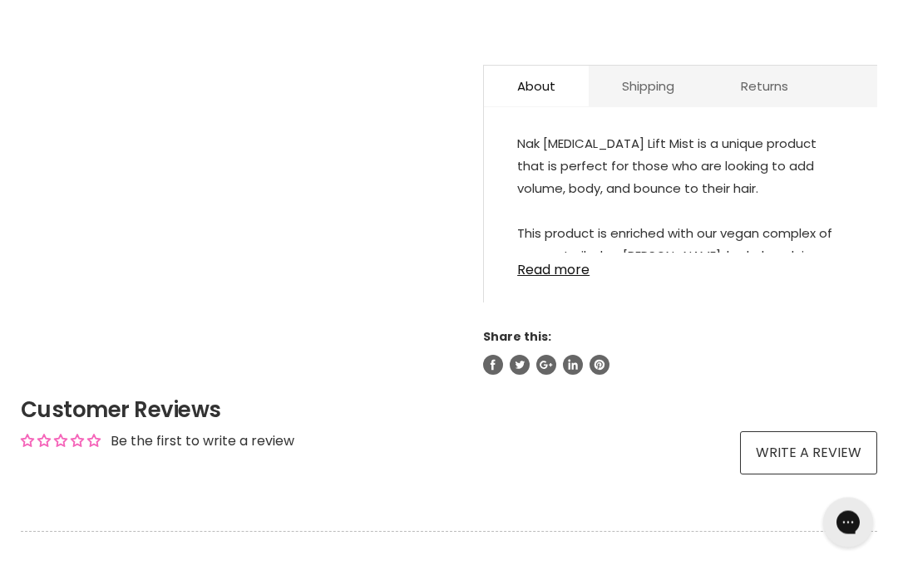
scroll to position [898, 0]
click at [559, 278] on link "Read more" at bounding box center [680, 265] width 327 height 25
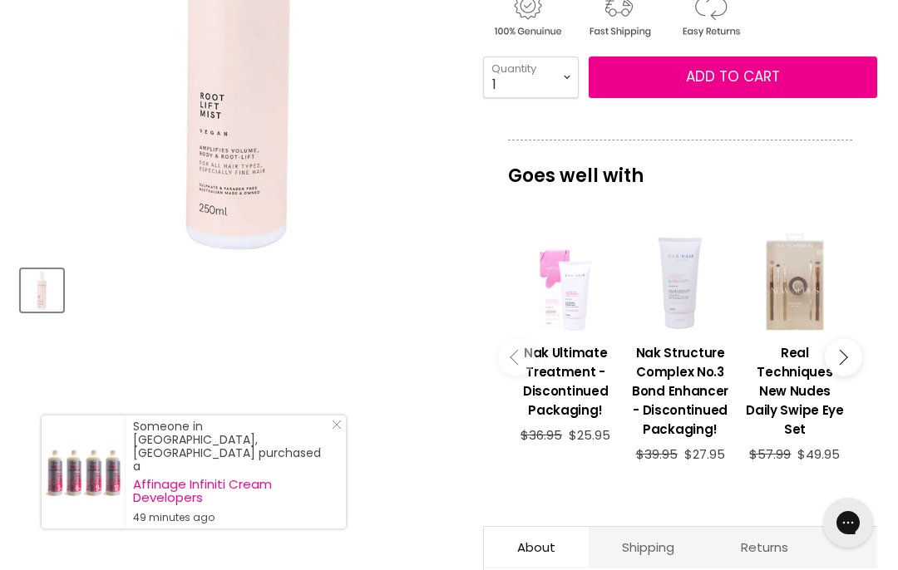
scroll to position [337, 0]
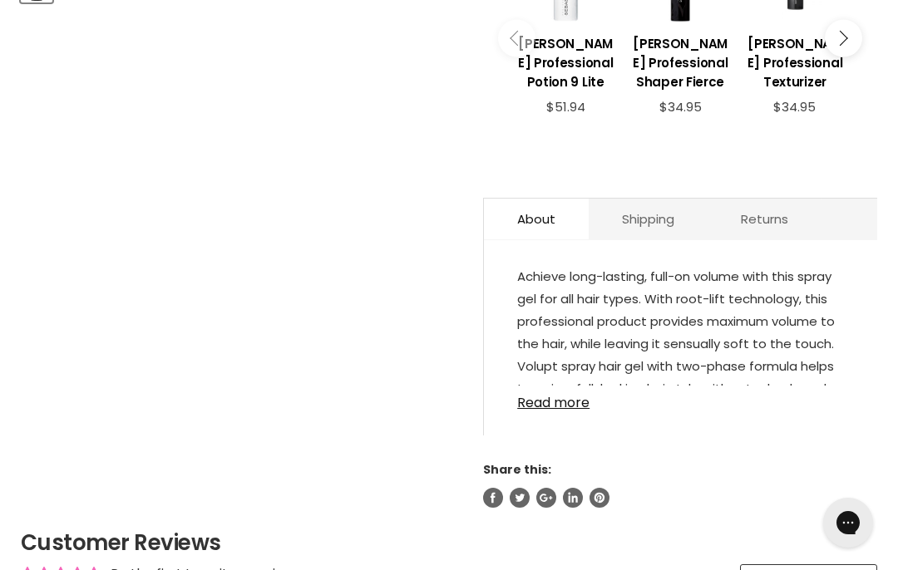
scroll to position [813, 0]
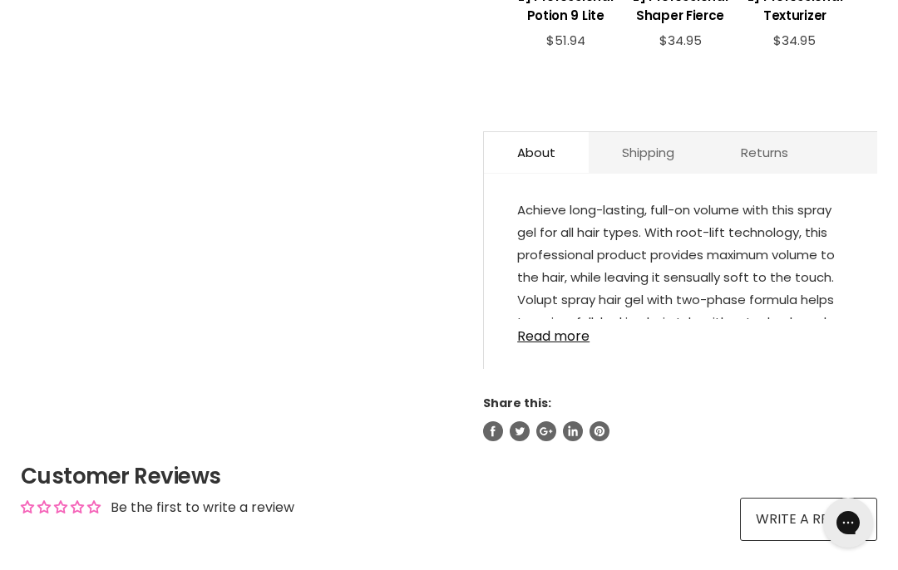
click at [555, 322] on link "Read more" at bounding box center [680, 331] width 327 height 25
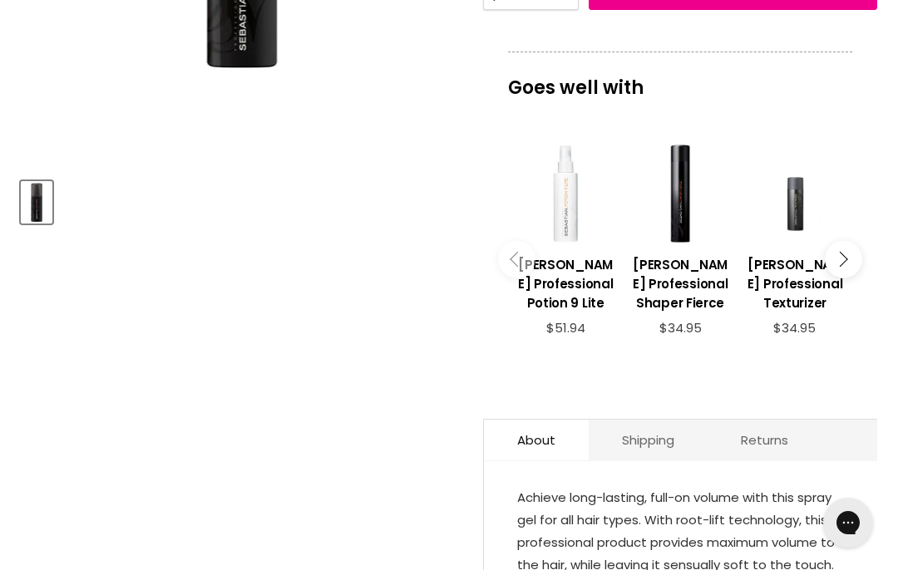
scroll to position [520, 0]
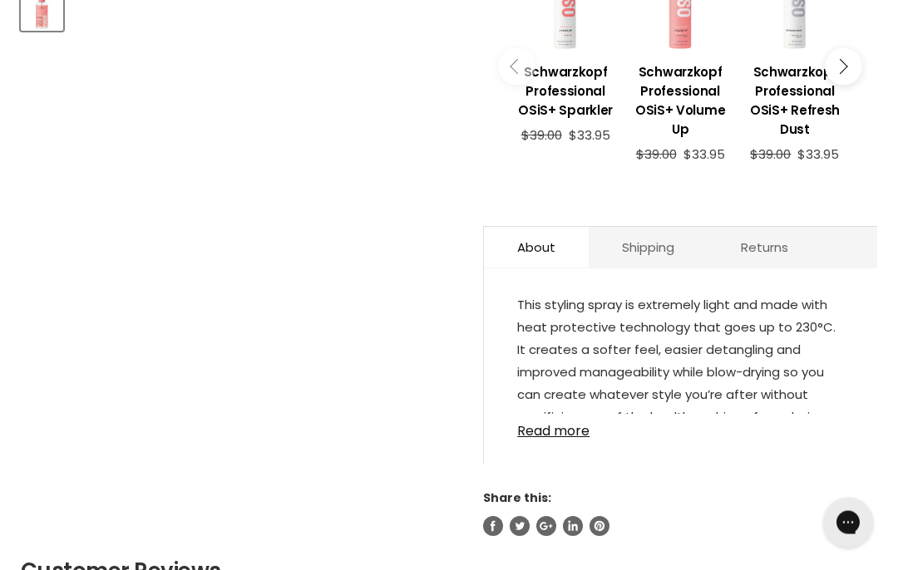
scroll to position [718, 0]
click at [561, 436] on link "Read more" at bounding box center [680, 426] width 327 height 25
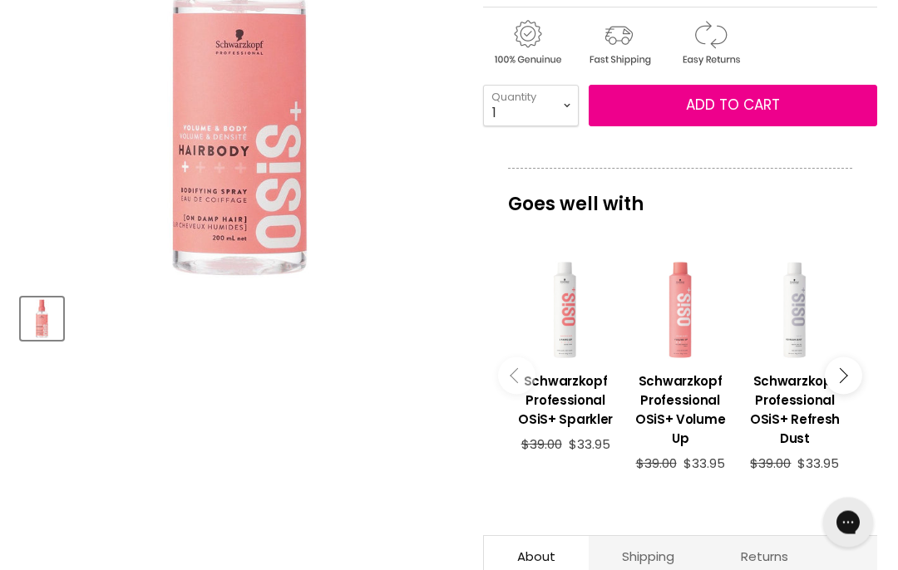
scroll to position [387, 0]
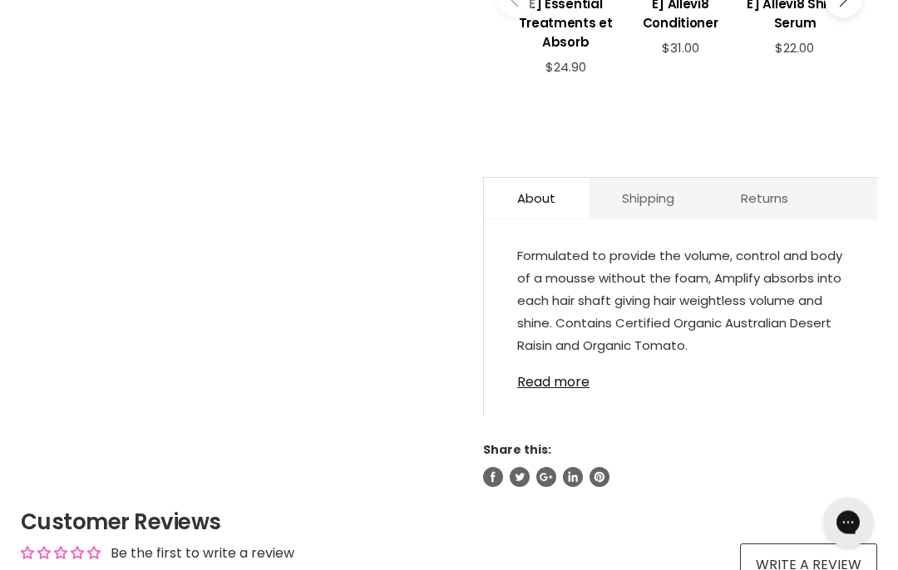
scroll to position [844, 0]
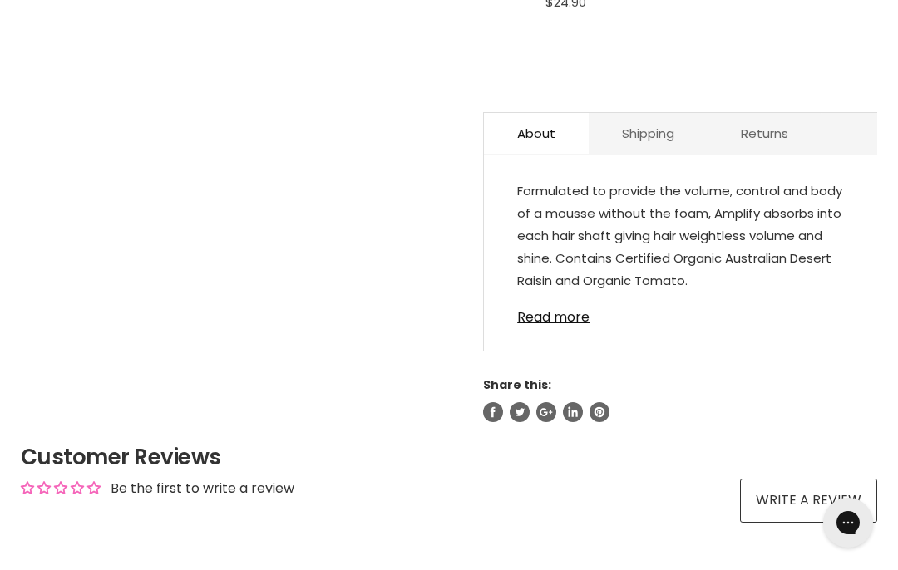
click at [554, 321] on link "Read more" at bounding box center [680, 312] width 327 height 25
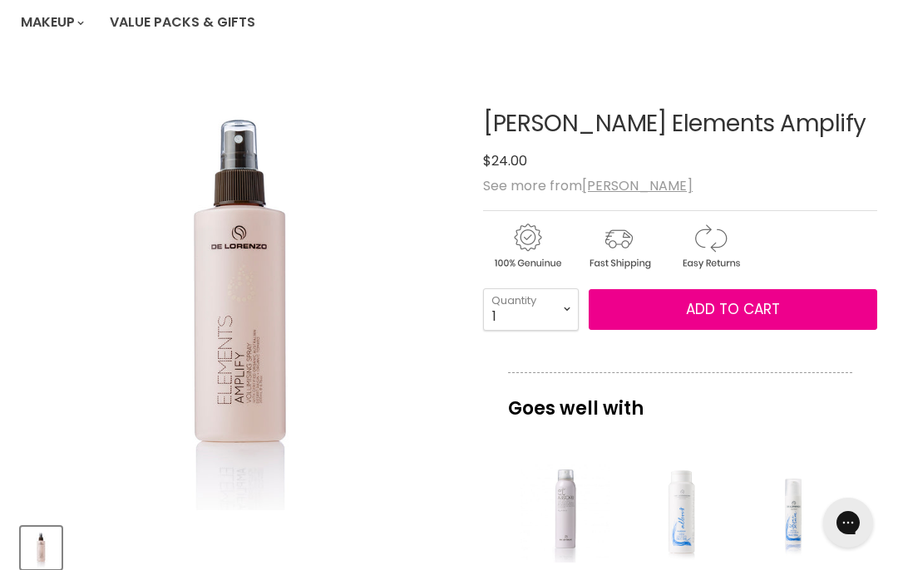
scroll to position [86, 0]
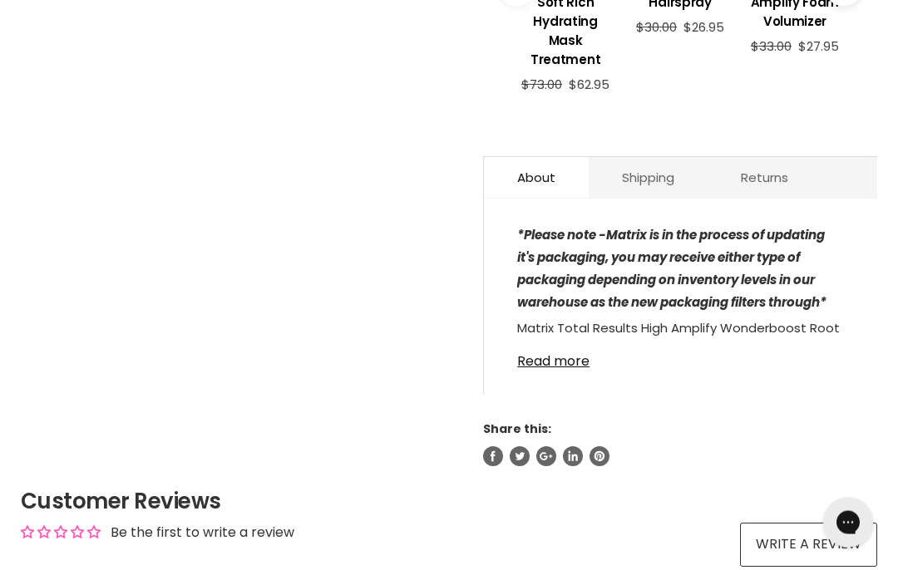
scroll to position [797, 0]
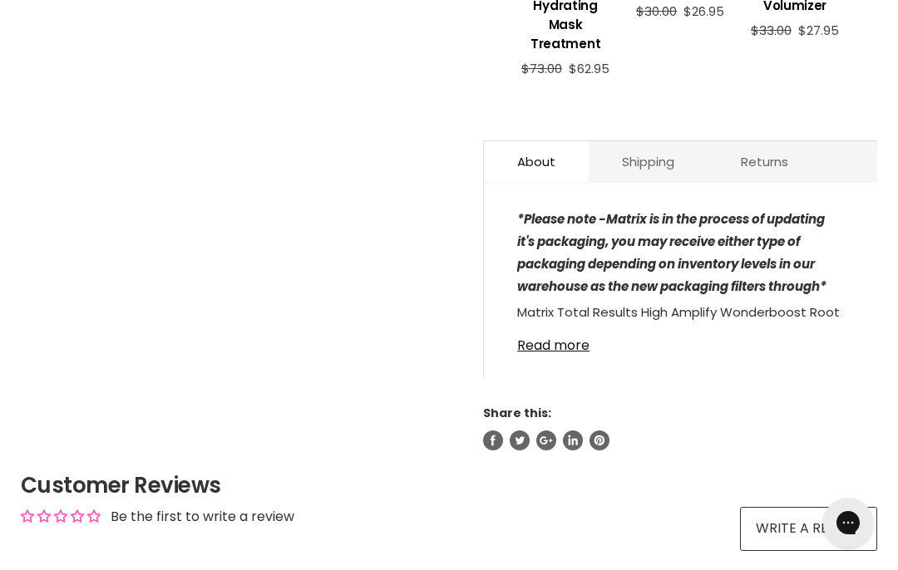
click at [559, 353] on link "Read more" at bounding box center [680, 340] width 327 height 25
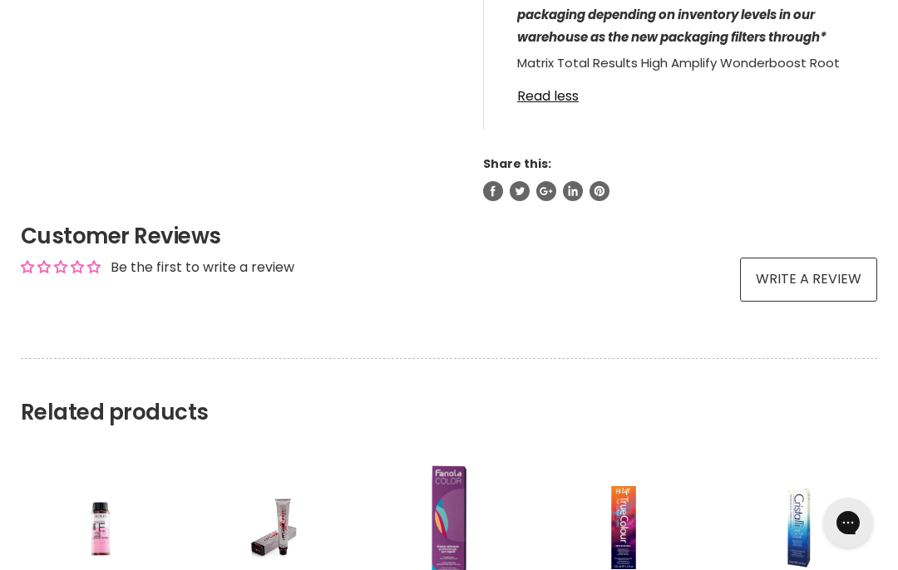
scroll to position [1035, 0]
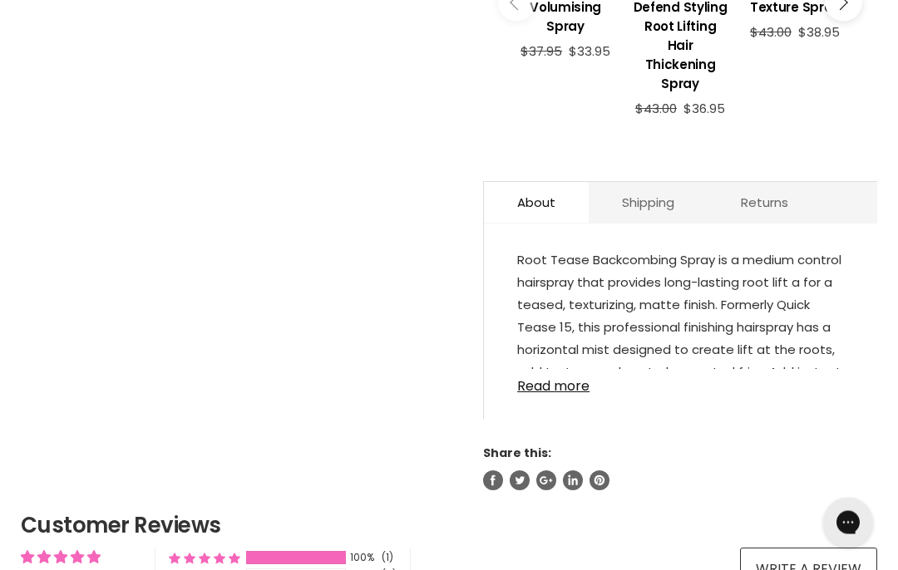
scroll to position [799, 0]
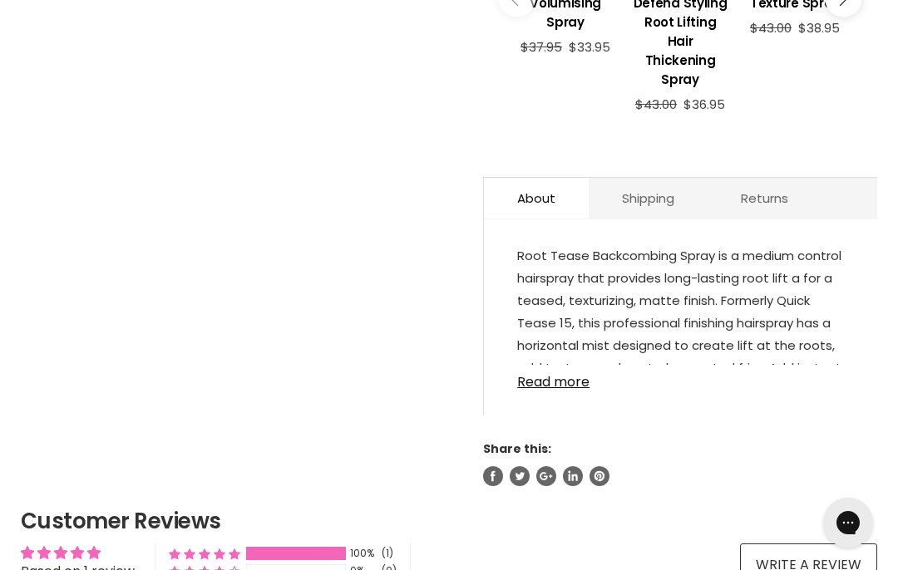
click at [550, 374] on link "Read more" at bounding box center [680, 377] width 327 height 25
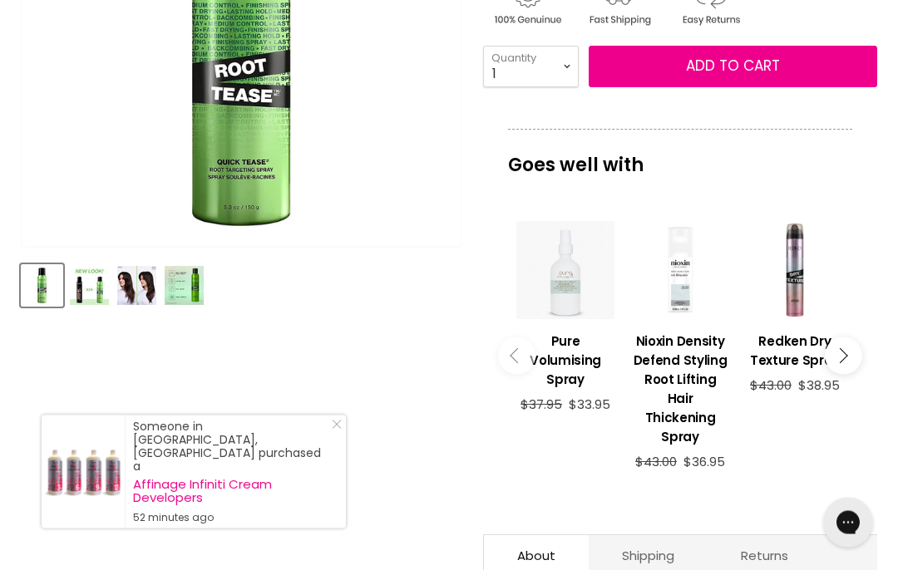
scroll to position [442, 0]
click at [664, 75] on button "Add to cart" at bounding box center [732, 67] width 288 height 42
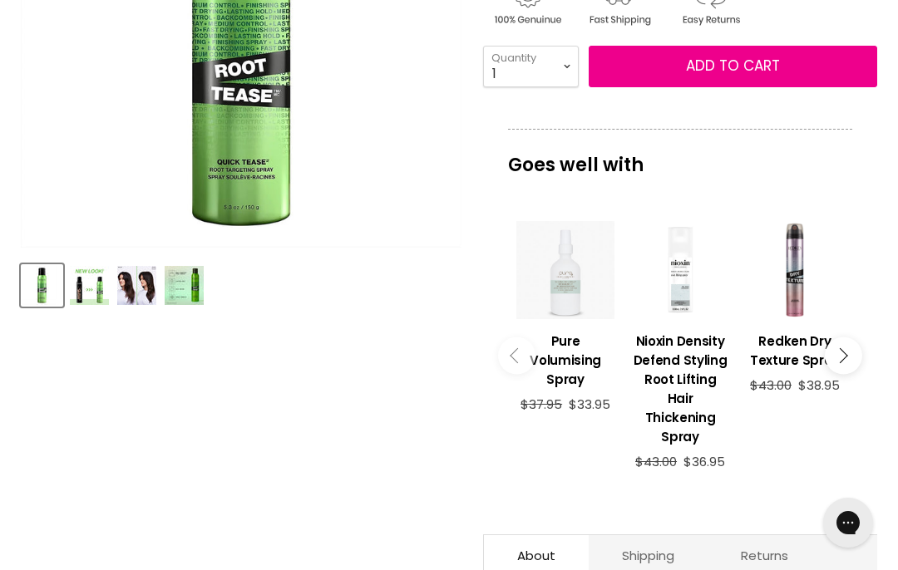
click at [688, 74] on span "Add to cart" at bounding box center [733, 66] width 94 height 20
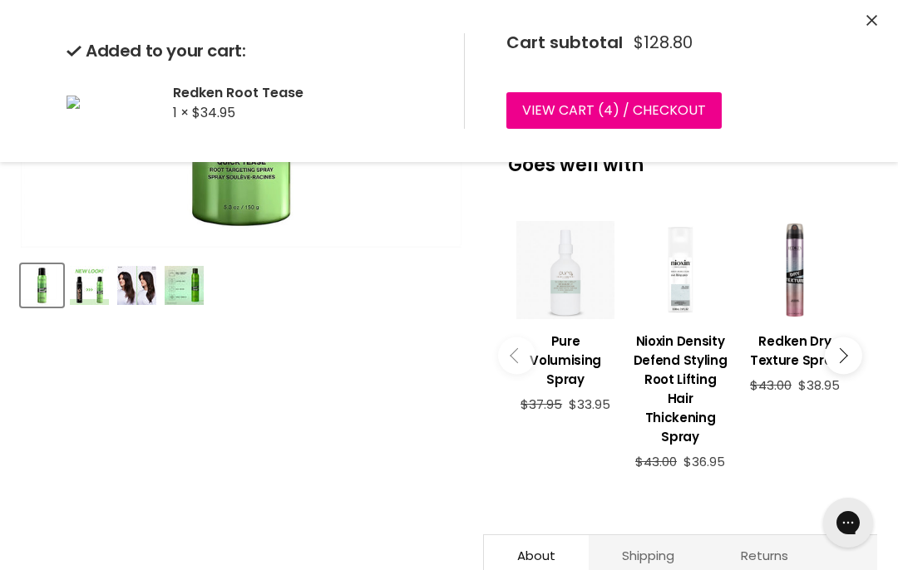
click at [870, 18] on icon "Close" at bounding box center [871, 20] width 11 height 11
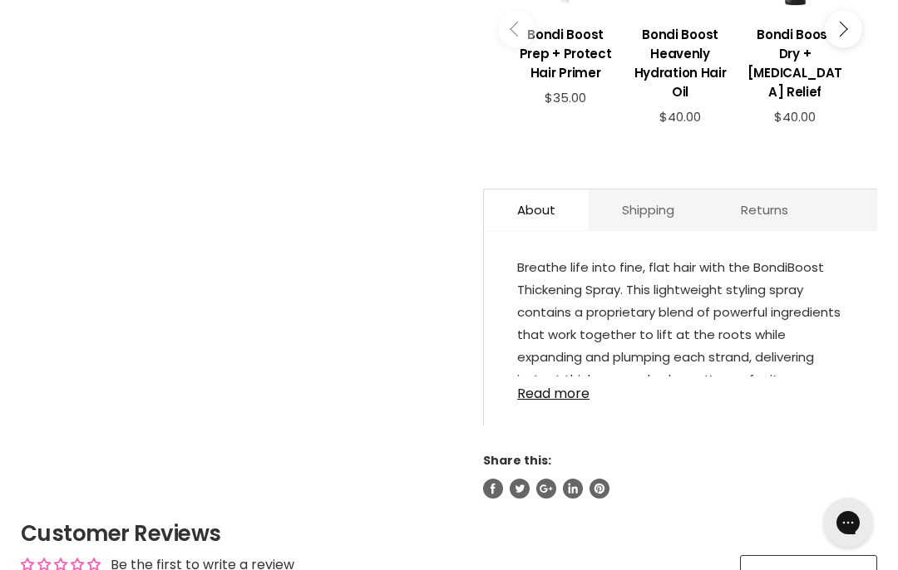
scroll to position [759, 0]
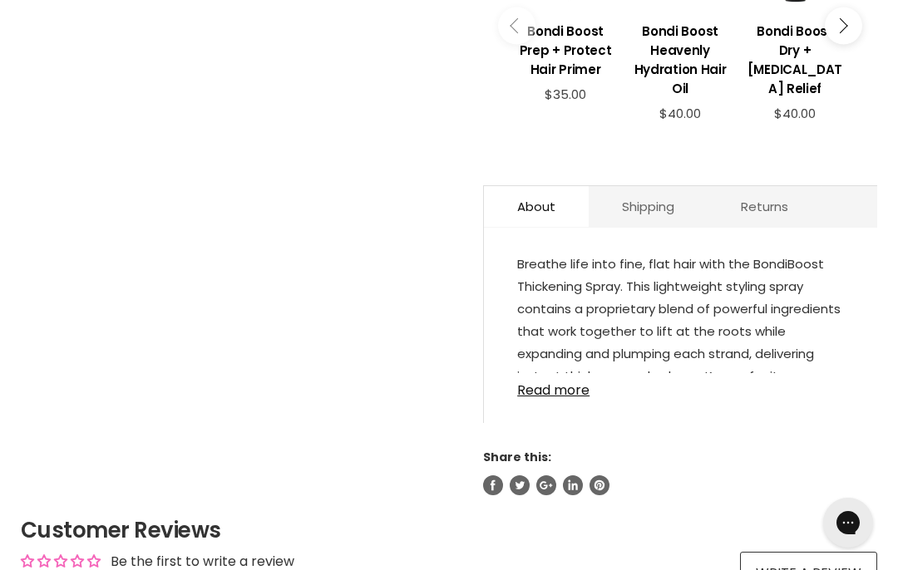
click at [549, 393] on link "Read more" at bounding box center [680, 385] width 327 height 25
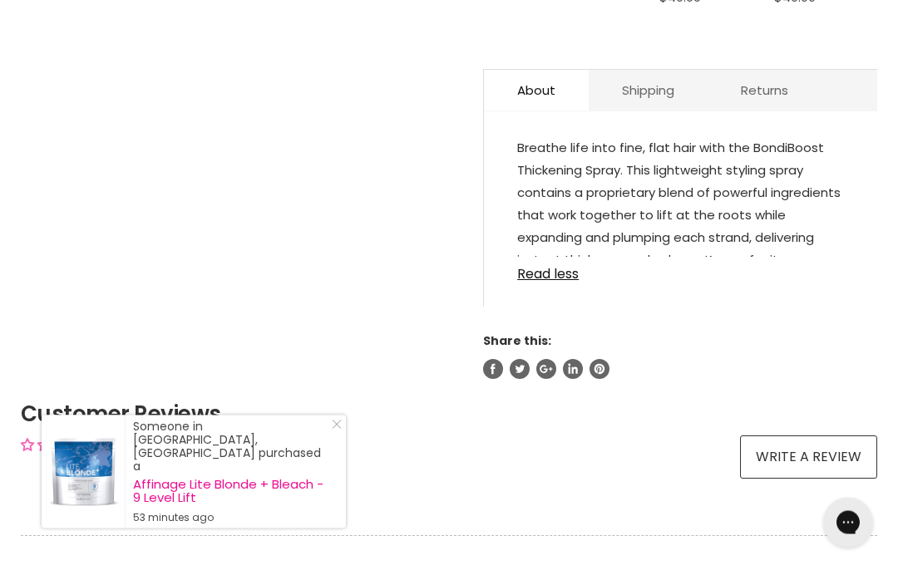
scroll to position [875, 0]
click at [553, 281] on link "Read less" at bounding box center [680, 269] width 327 height 25
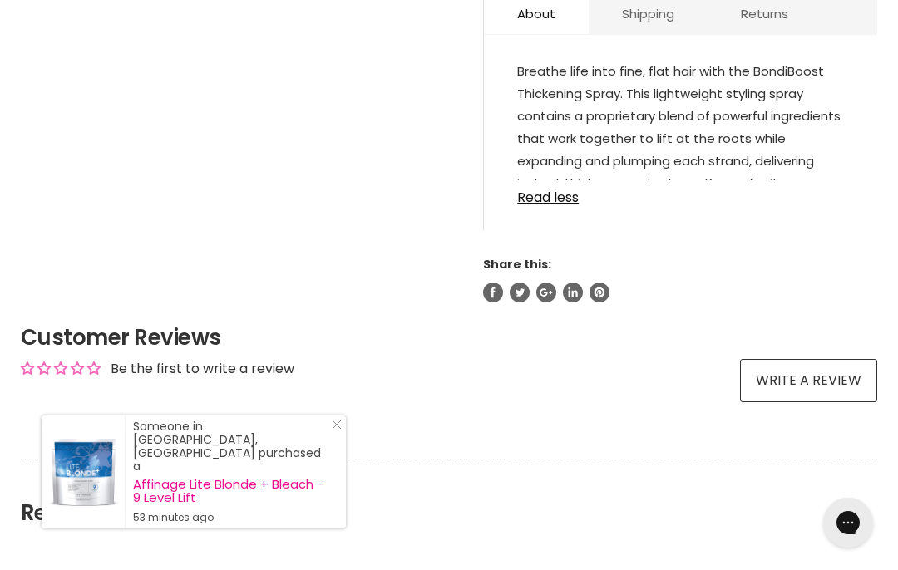
scroll to position [956, 0]
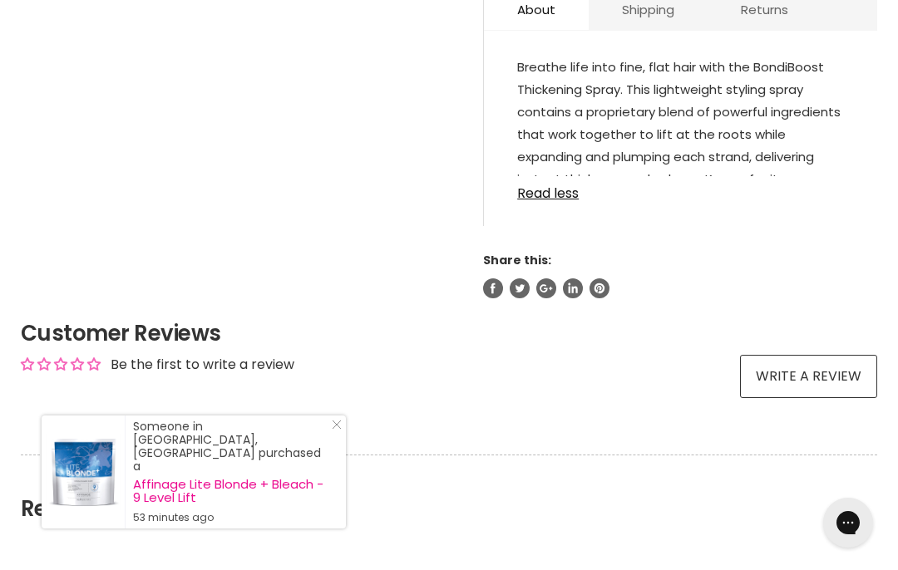
click at [542, 189] on link "Read less" at bounding box center [680, 188] width 327 height 25
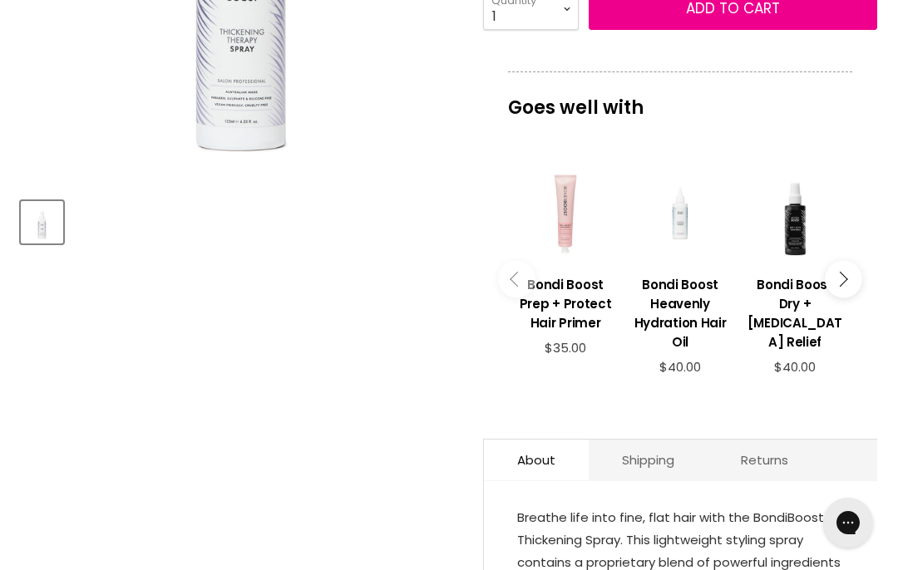
scroll to position [436, 0]
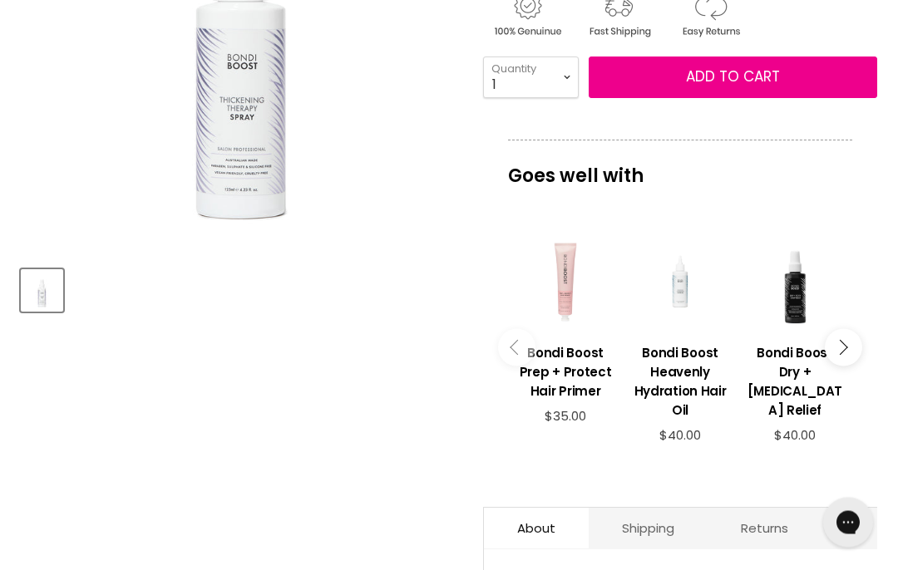
click at [676, 88] on button "Add to cart" at bounding box center [732, 78] width 288 height 42
click at [824, 68] on button "Add to cart" at bounding box center [732, 78] width 288 height 42
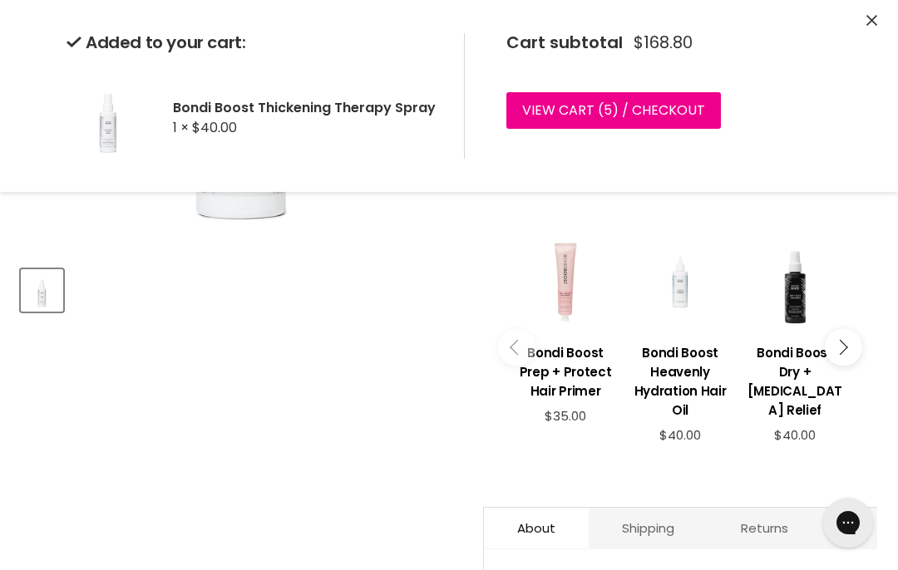
click at [878, 10] on div "Added to your cart: Bondi Boost Thickening Therapy Spray 1 × $40.00 Cart subtot…" at bounding box center [449, 96] width 898 height 192
click at [887, 13] on div "Added to your cart: Bondi Boost Thickening Therapy Spray 1 × $40.00 Cart subtot…" at bounding box center [449, 96] width 898 height 192
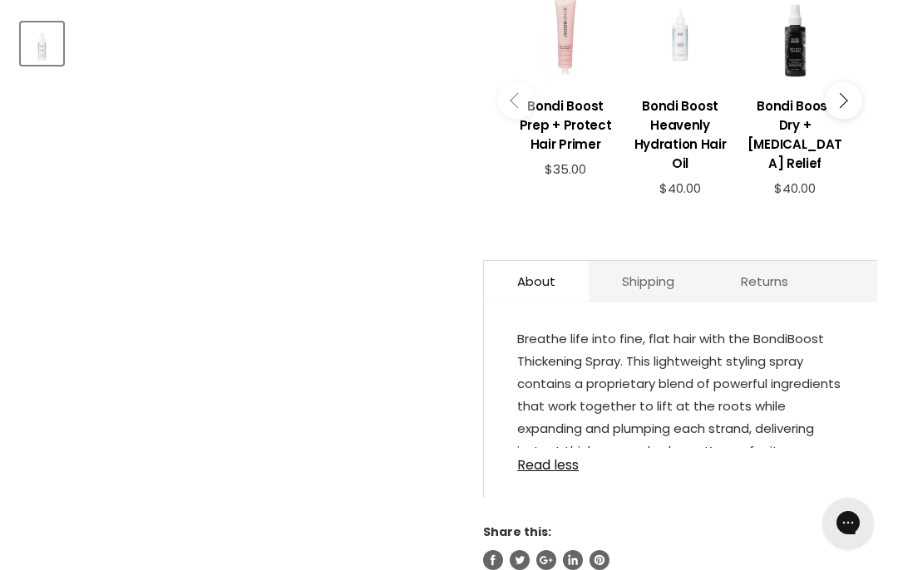
scroll to position [615, 0]
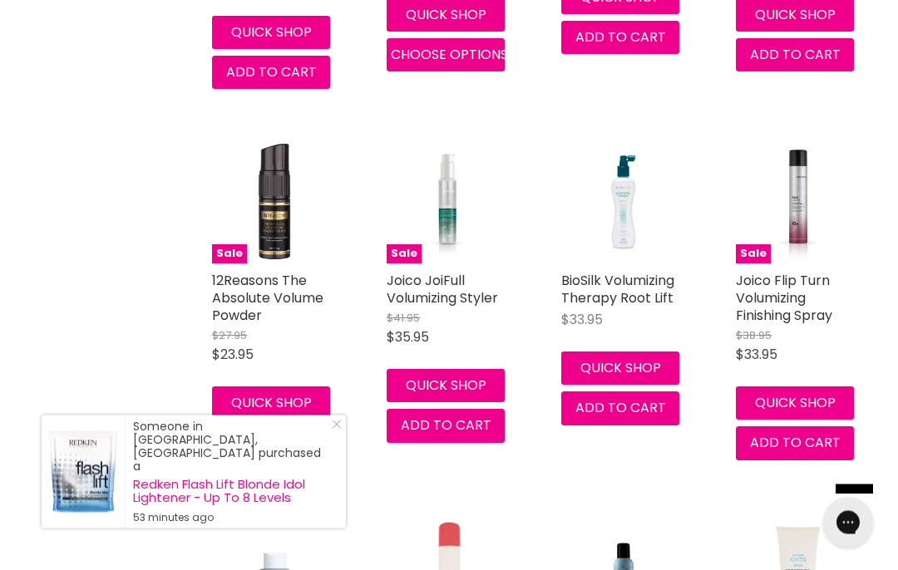
scroll to position [1753, 0]
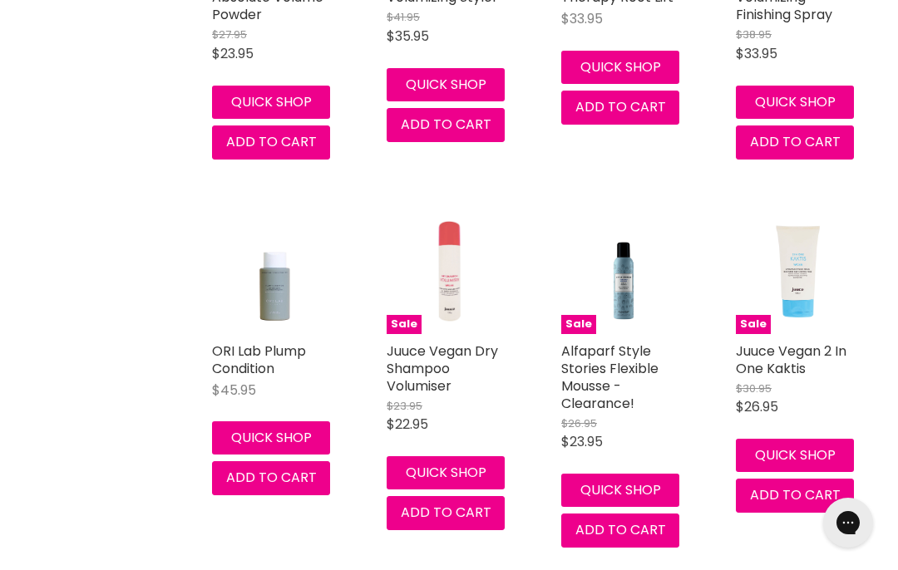
scroll to position [2053, 0]
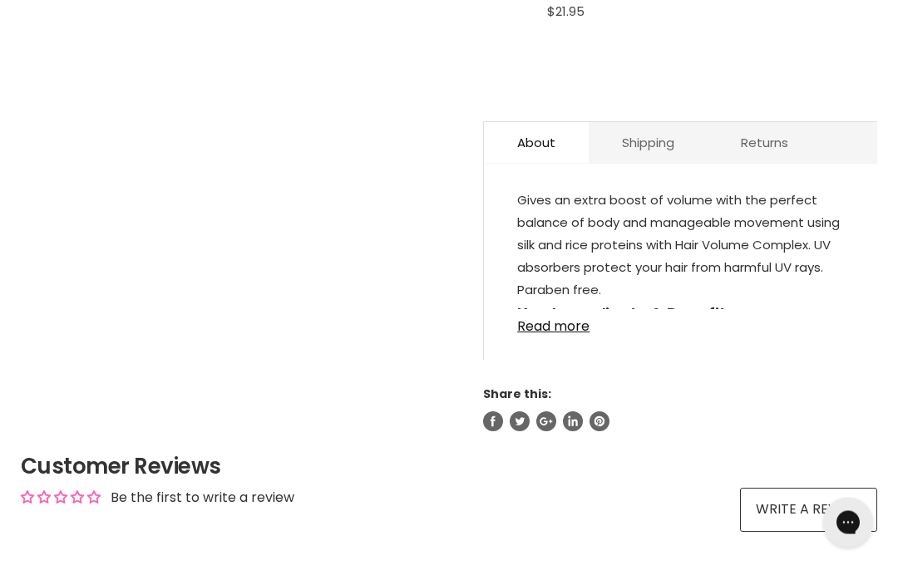
scroll to position [816, 0]
click at [543, 320] on link "Read more" at bounding box center [680, 321] width 327 height 25
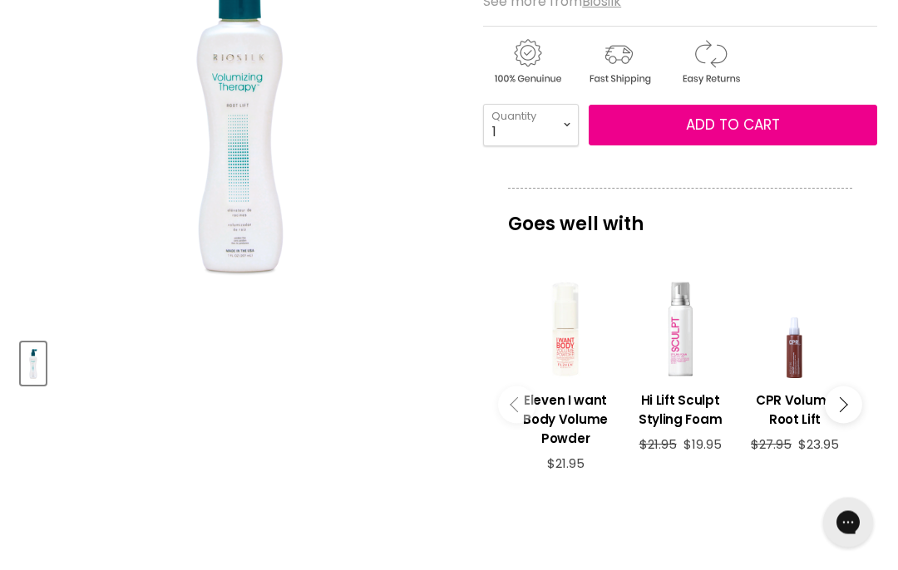
scroll to position [331, 0]
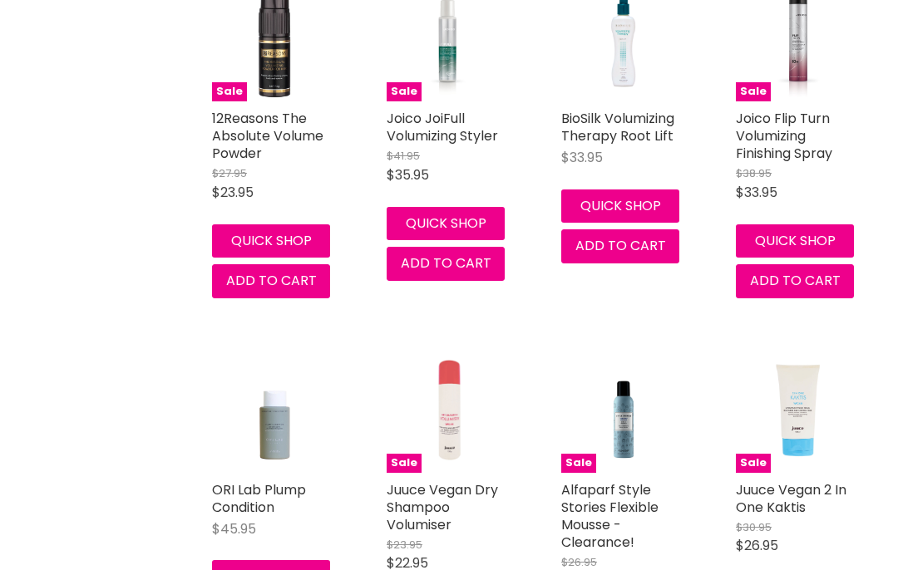
scroll to position [1914, 0]
click at [788, 161] on link "Joico Flip Turn Volumizing Finishing Spray" at bounding box center [783, 136] width 96 height 54
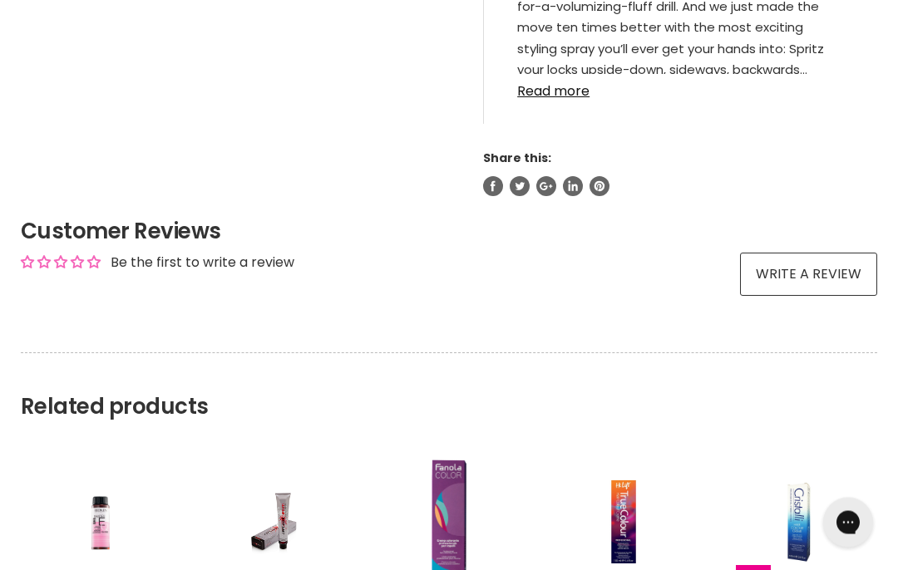
scroll to position [1077, 0]
click at [535, 99] on link "Read more" at bounding box center [680, 86] width 327 height 25
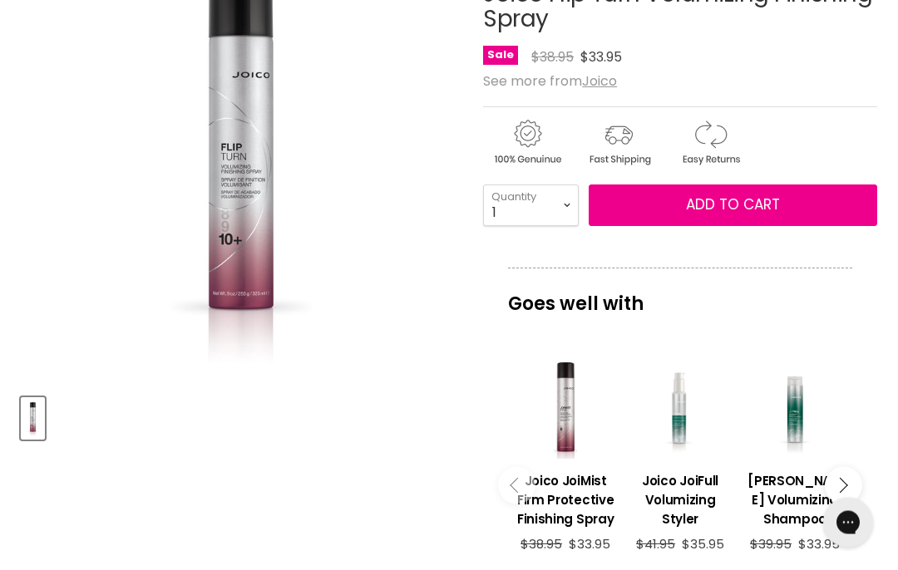
scroll to position [309, 0]
click at [125, 253] on img "Joico Flip Turn Volumizing Finishing Spray image. Click or Scroll to Zoom." at bounding box center [137, 160] width 232 height 440
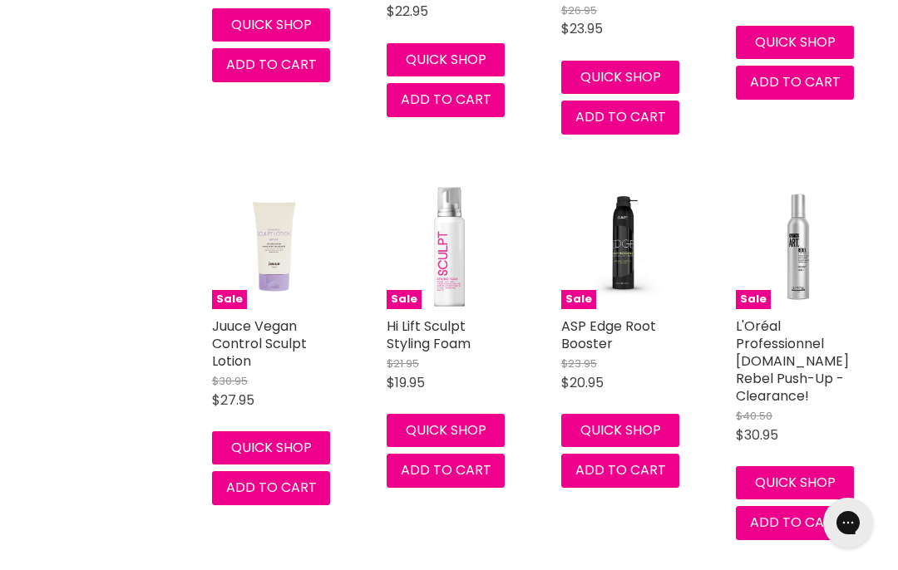
click at [772, 389] on link "L'Oréal Professionnel [DOMAIN_NAME] Rebel Push-Up - Clearance!" at bounding box center [791, 361] width 113 height 89
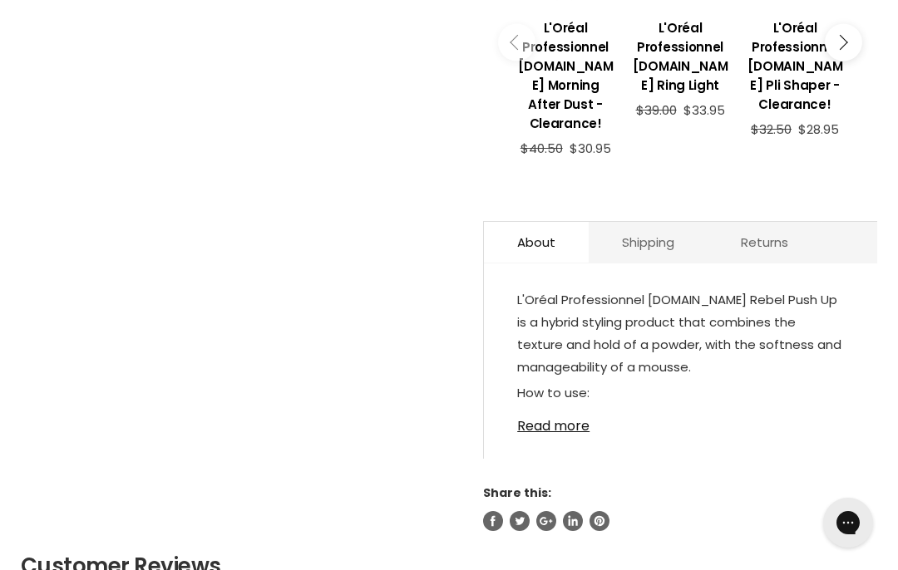
click at [549, 411] on link "Read more" at bounding box center [680, 421] width 327 height 25
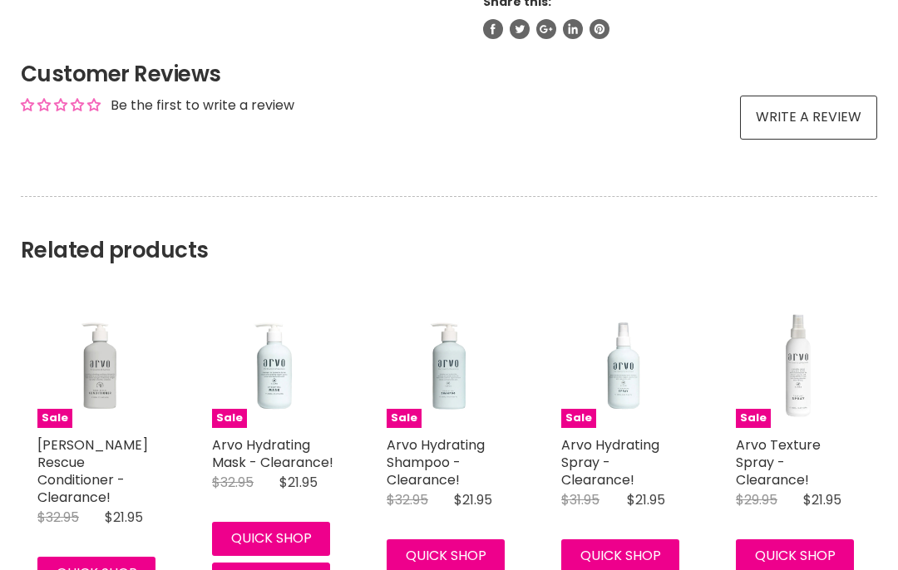
scroll to position [855, 0]
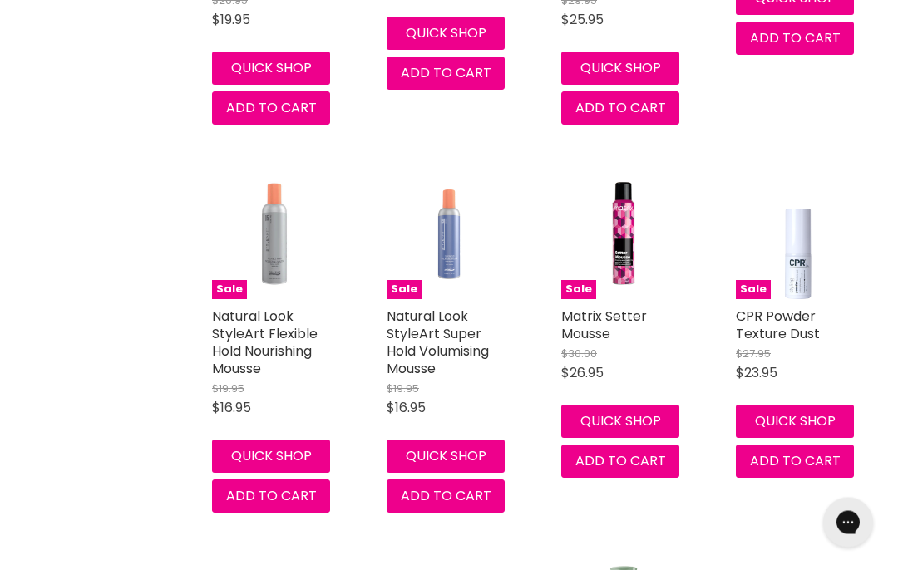
scroll to position [1803, 0]
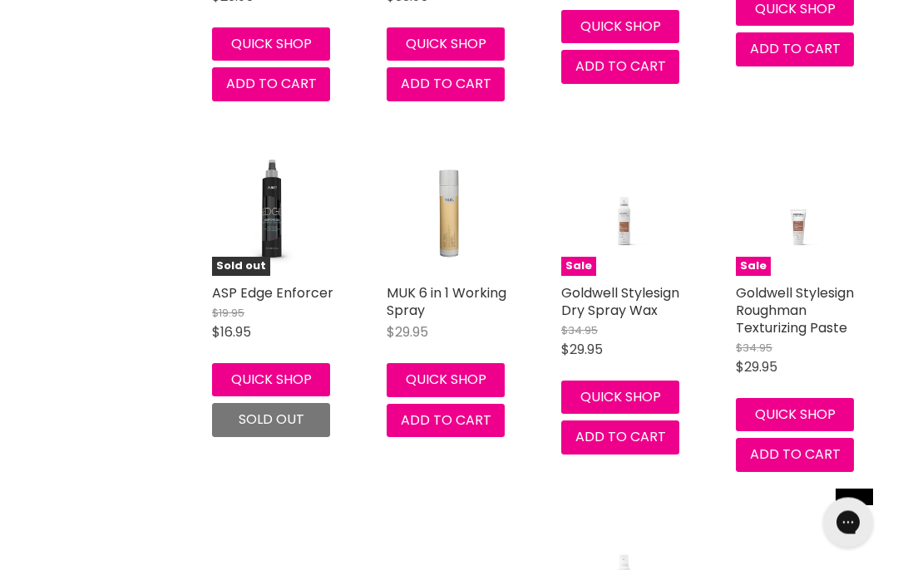
scroll to position [3380, 0]
click at [434, 283] on link "MUK 6 in 1 Working Spray" at bounding box center [446, 301] width 120 height 37
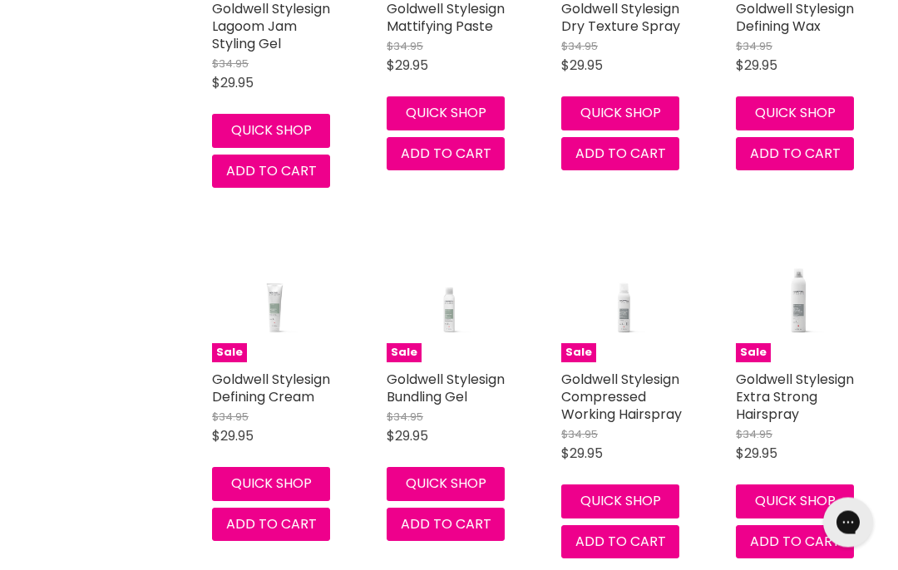
scroll to position [4035, 0]
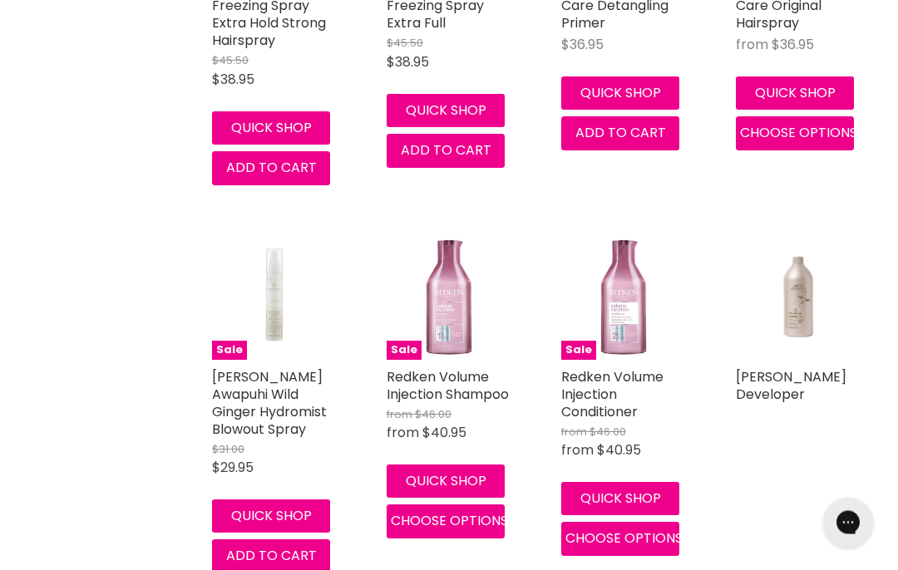
scroll to position [5909, 0]
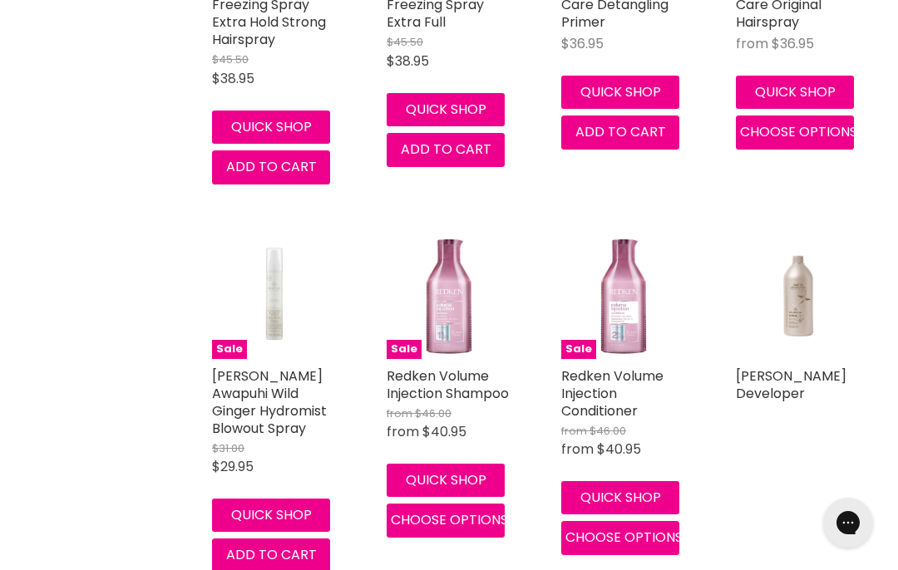
click at [256, 366] on link "Paul Mitchell Awapuhi Wild Ginger Hydromist Blowout Spray" at bounding box center [269, 401] width 115 height 71
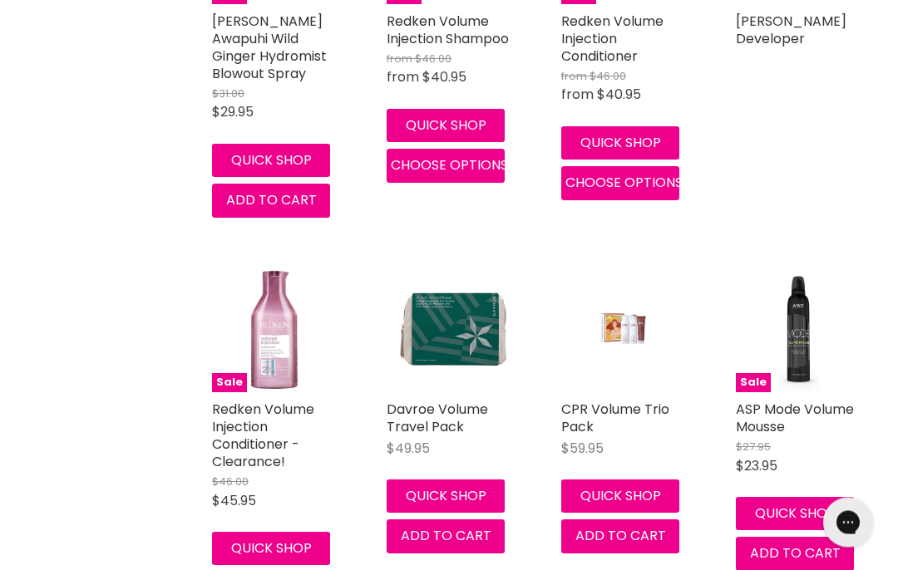
scroll to position [6264, 0]
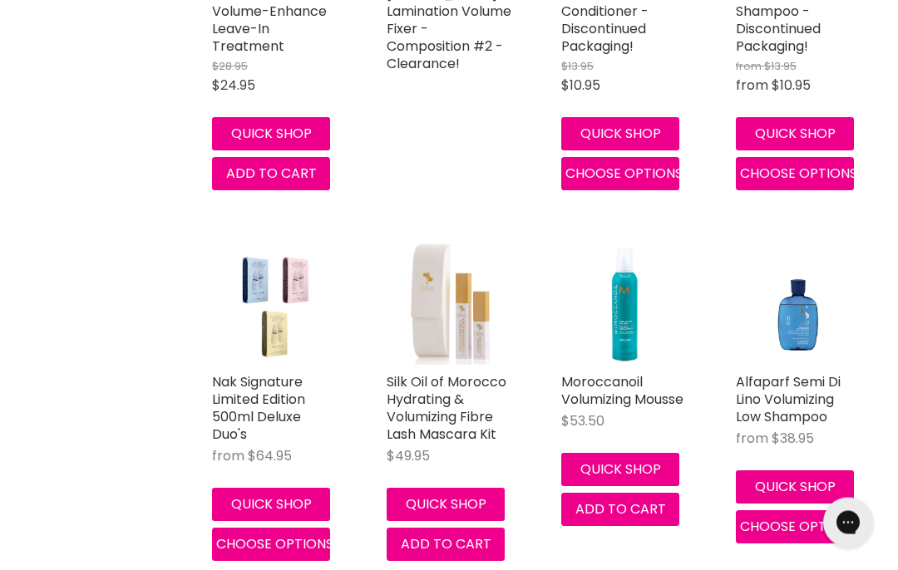
scroll to position [8604, 0]
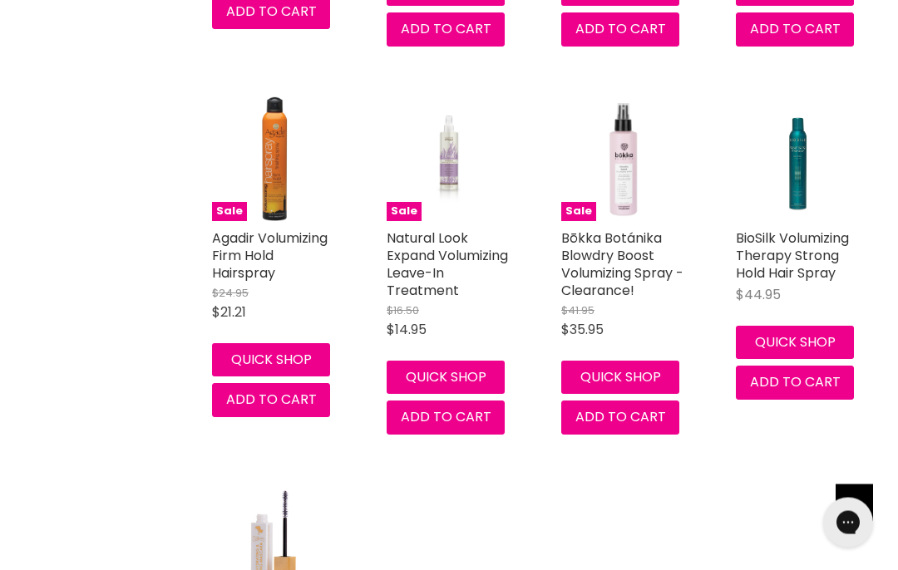
scroll to position [9489, 0]
click at [432, 229] on link "Natural Look Expand Volumizing Leave-In Treatment" at bounding box center [446, 264] width 121 height 71
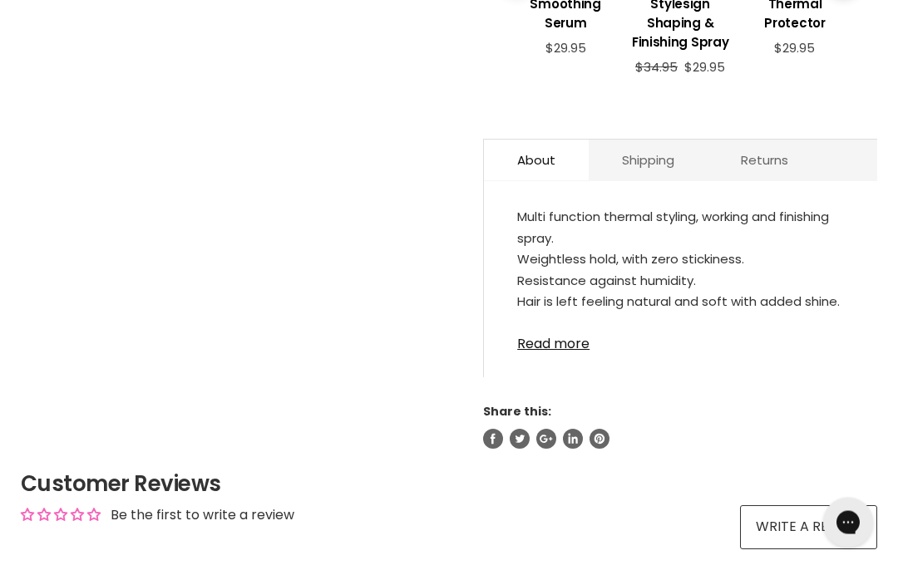
scroll to position [788, 0]
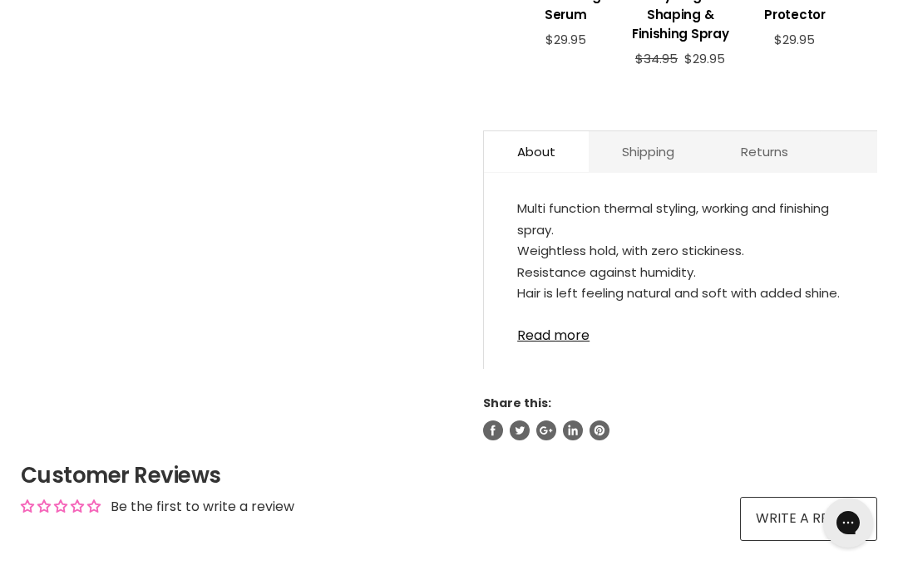
click at [550, 343] on link "Read more" at bounding box center [680, 330] width 327 height 25
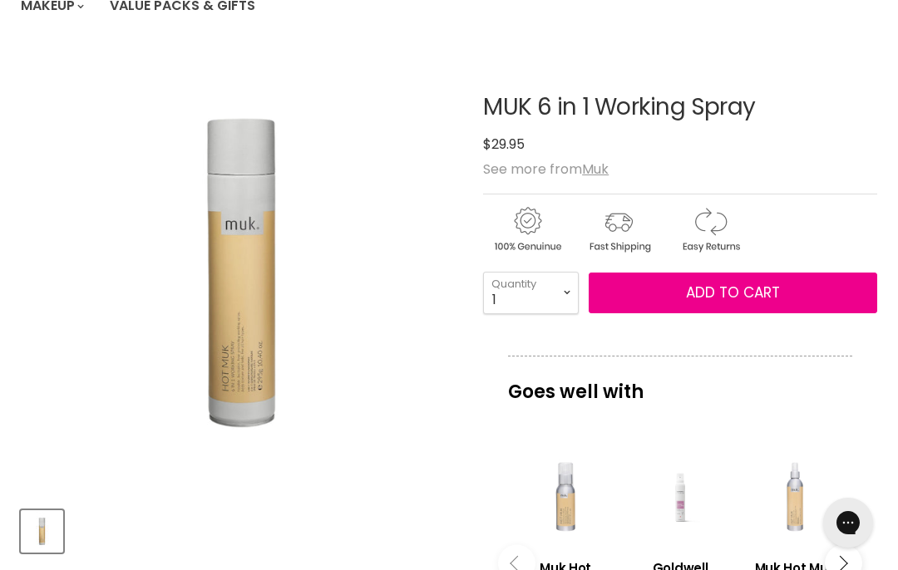
scroll to position [194, 0]
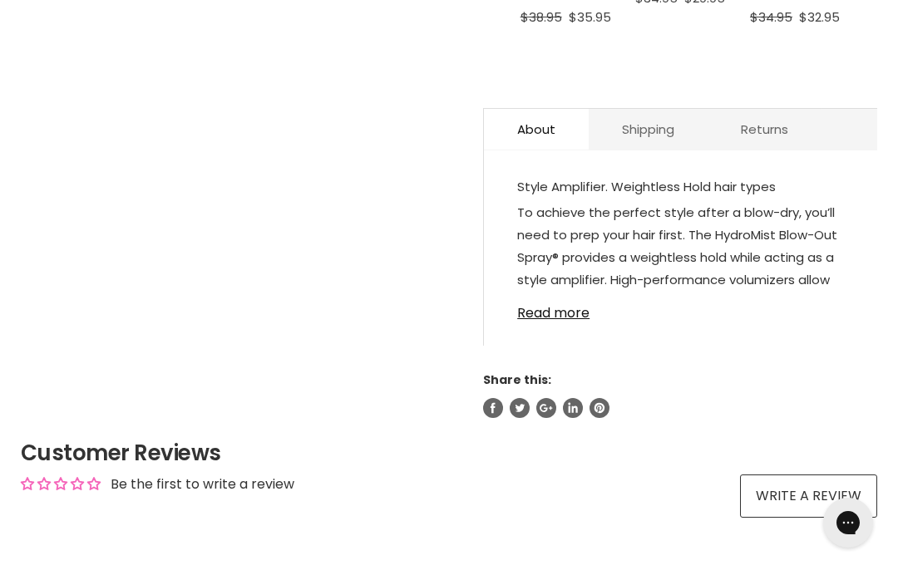
scroll to position [929, 0]
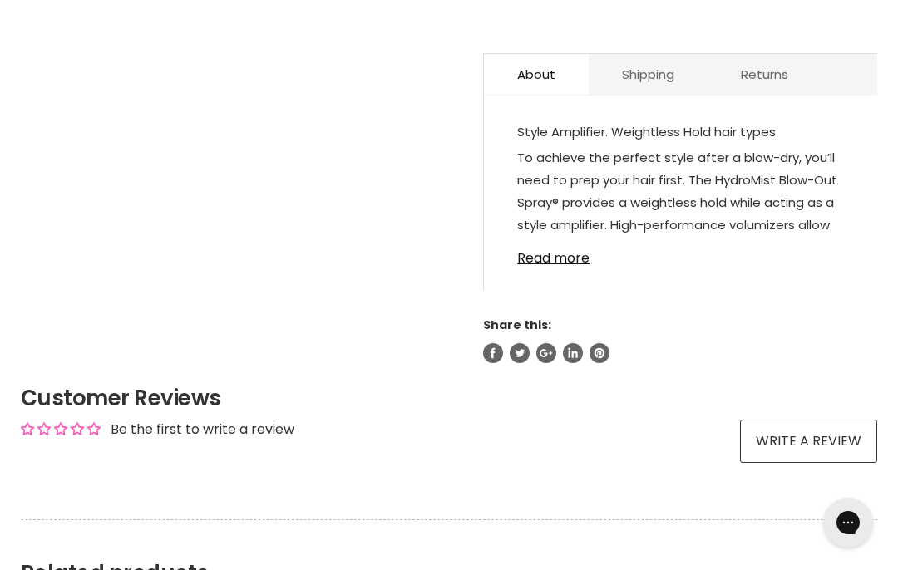
click at [553, 266] on link "Read more" at bounding box center [680, 253] width 327 height 25
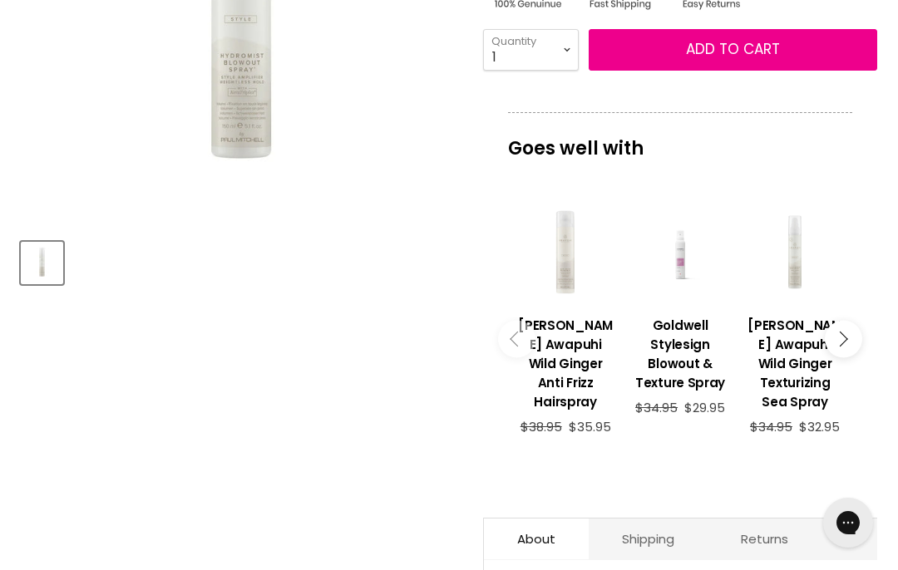
scroll to position [461, 0]
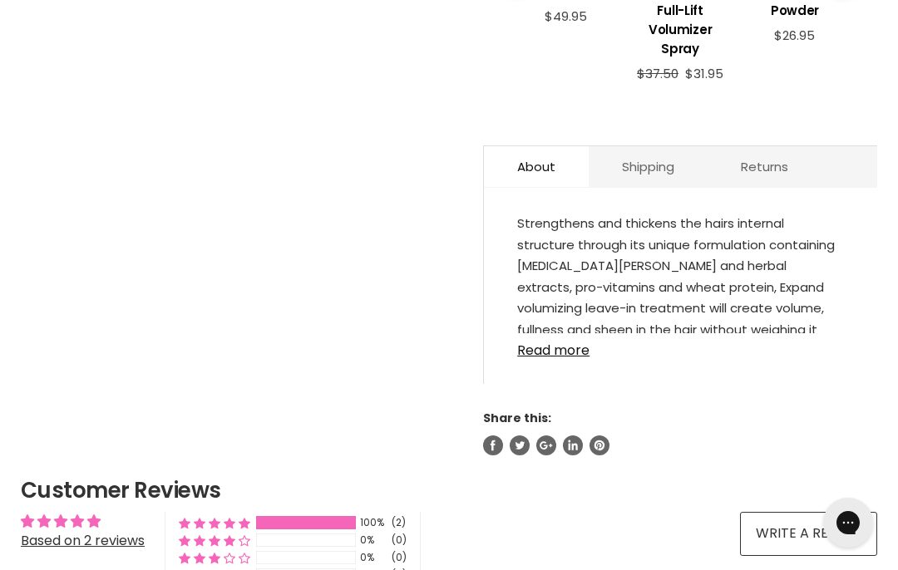
scroll to position [870, 0]
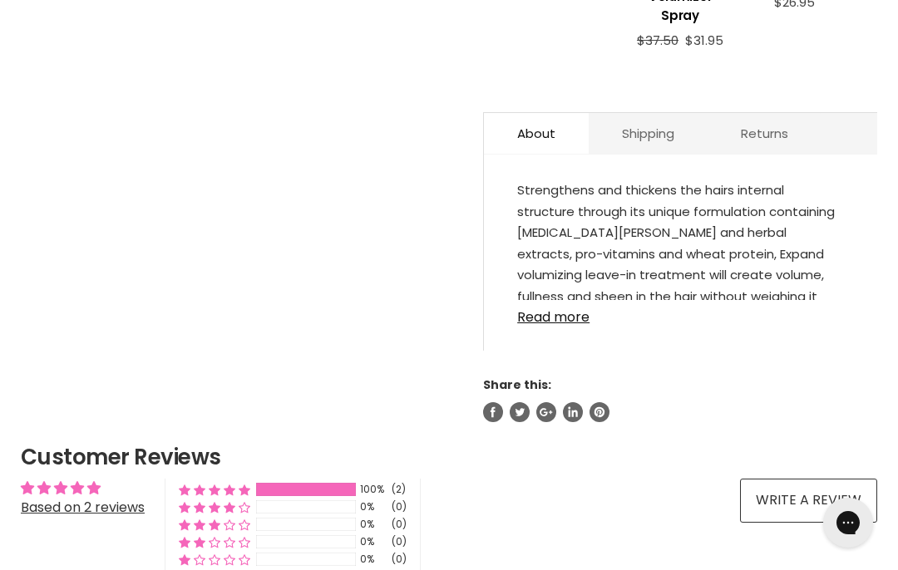
click at [558, 325] on link "Read more" at bounding box center [680, 312] width 327 height 25
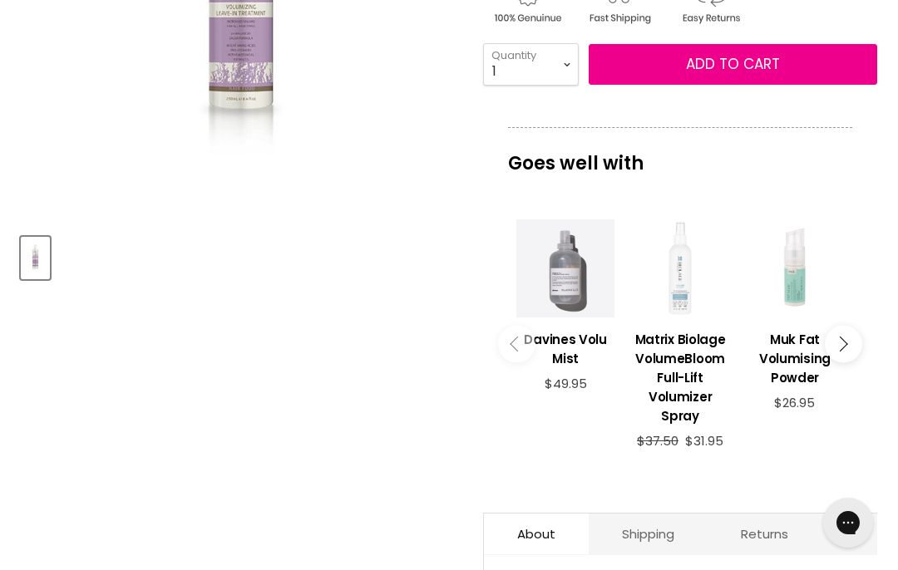
scroll to position [478, 0]
